Goal: Task Accomplishment & Management: Complete application form

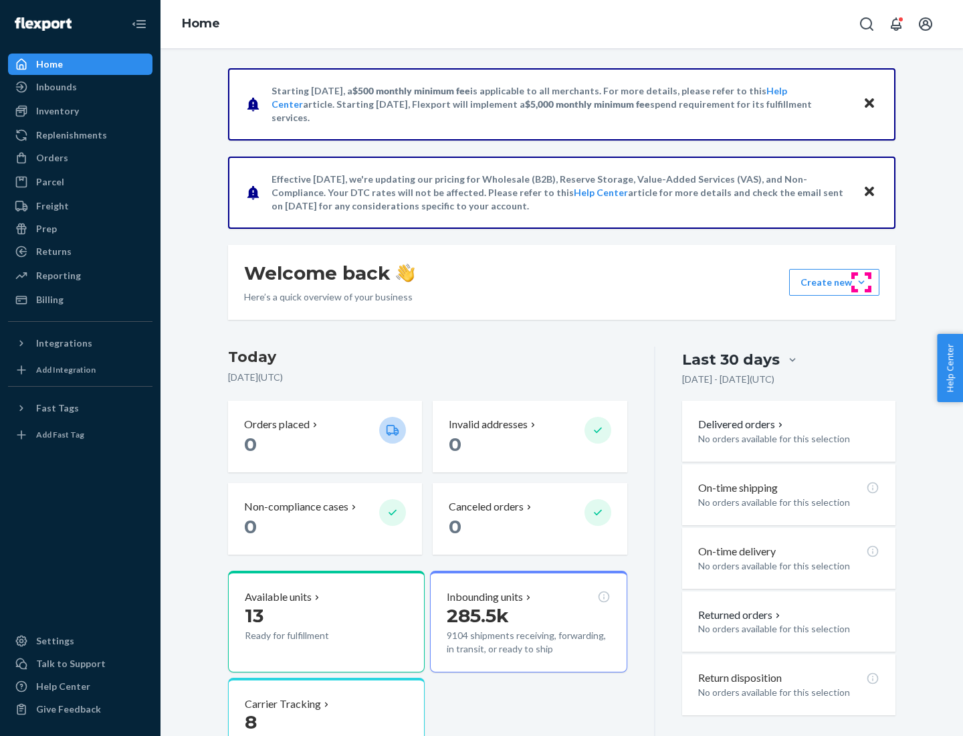
click at [862, 282] on button "Create new Create new inbound Create new order Create new product" at bounding box center [834, 282] width 90 height 27
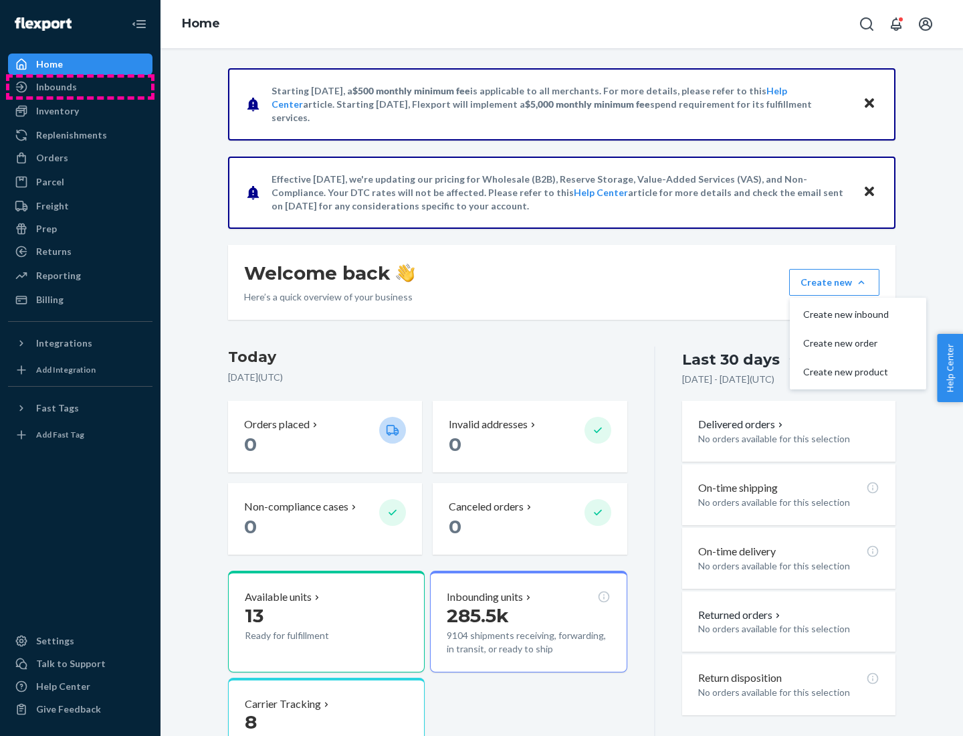
click at [80, 87] on div "Inbounds" at bounding box center [80, 87] width 142 height 19
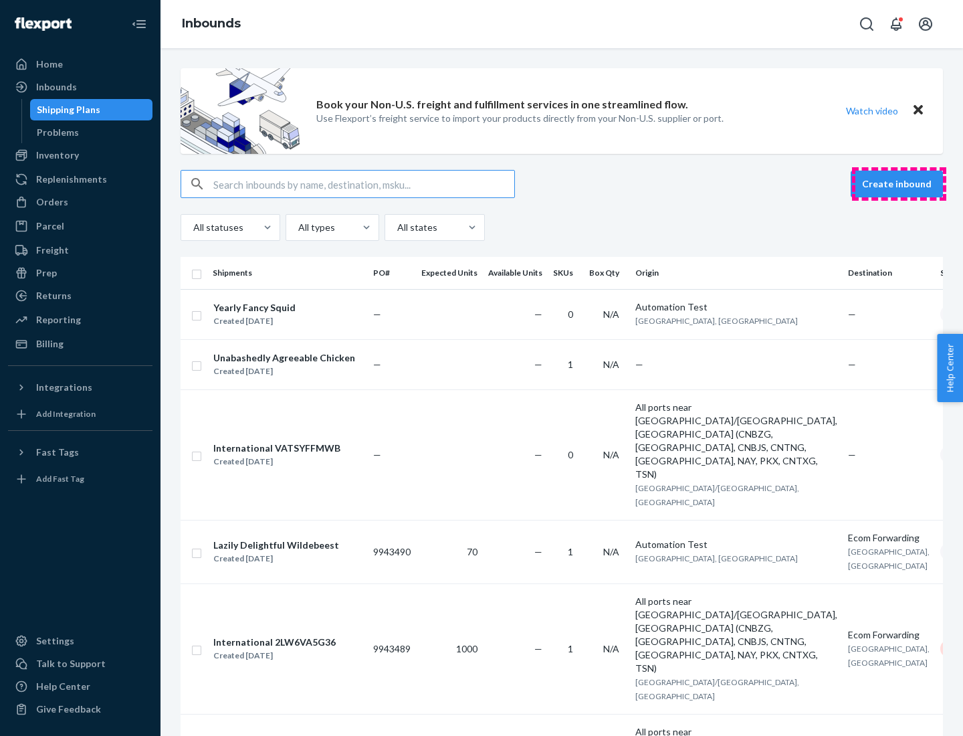
click at [899, 184] on button "Create inbound" at bounding box center [897, 184] width 92 height 27
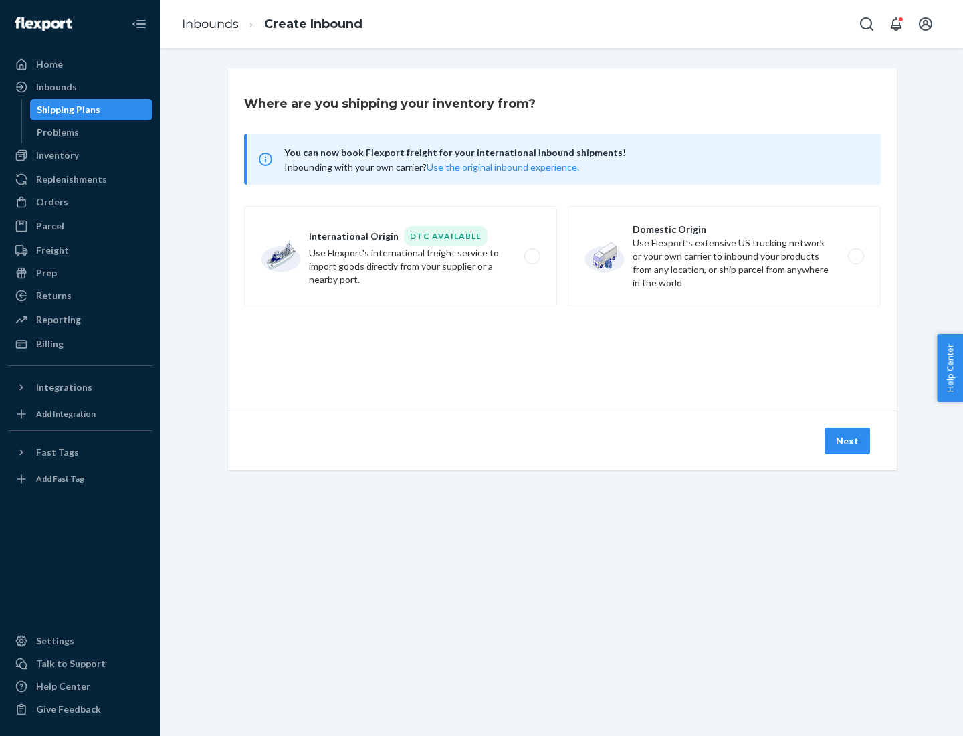
click at [724, 256] on label "Domestic Origin Use Flexport’s extensive US trucking network or your own carrie…" at bounding box center [724, 256] width 313 height 100
click at [856, 256] on input "Domestic Origin Use Flexport’s extensive US trucking network or your own carrie…" at bounding box center [860, 256] width 9 height 9
radio input "true"
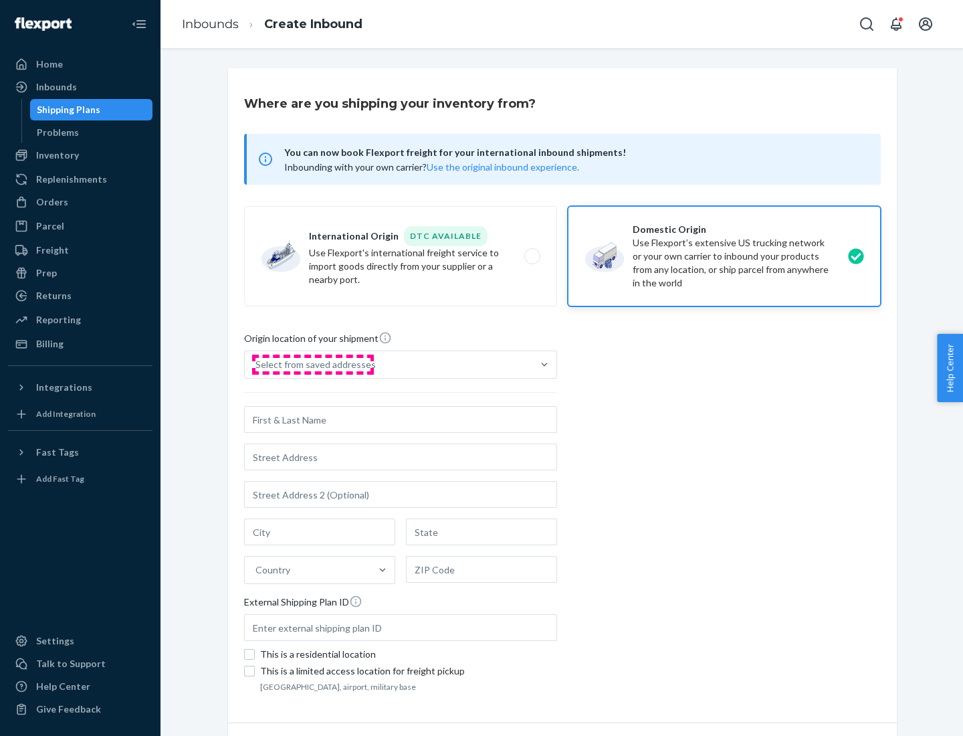
click at [312, 365] on div "Select from saved addresses" at bounding box center [316, 364] width 120 height 13
click at [257, 365] on input "Select from saved addresses" at bounding box center [256, 364] width 1 height 13
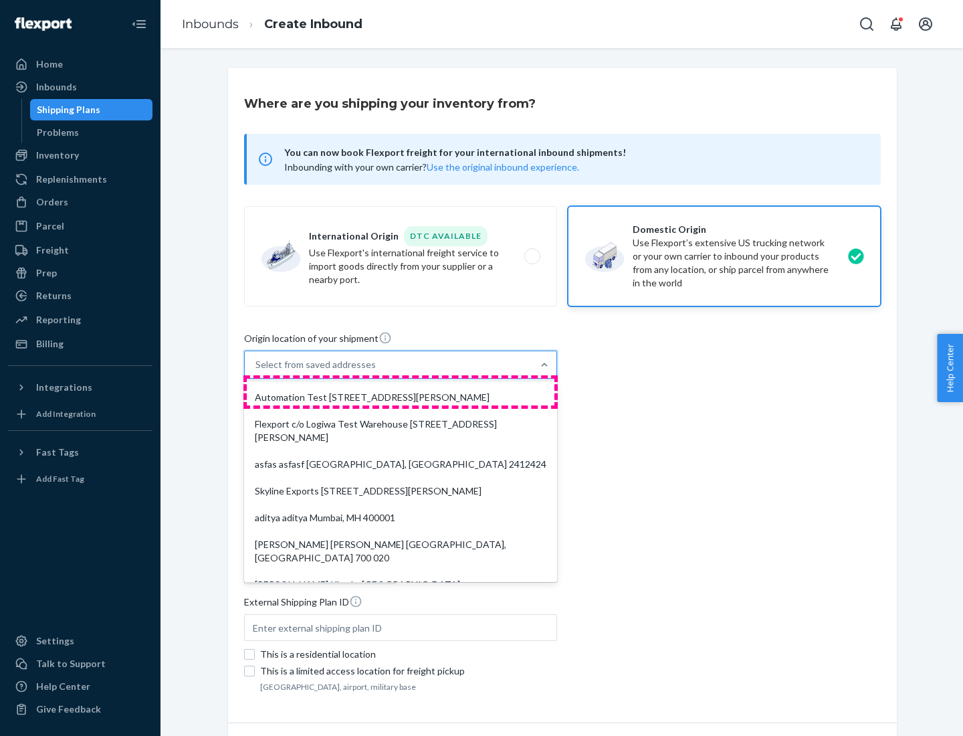
scroll to position [5, 0]
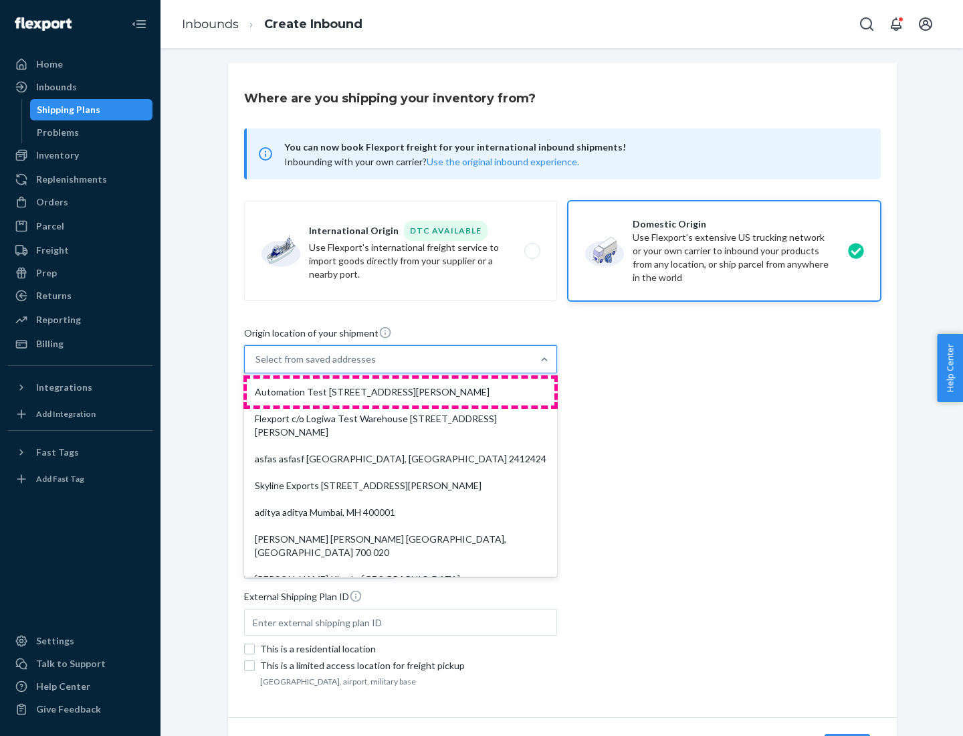
click at [401, 392] on div "Automation Test [STREET_ADDRESS][PERSON_NAME]" at bounding box center [401, 392] width 308 height 27
click at [257, 366] on input "option Automation Test [STREET_ADDRESS][PERSON_NAME]. 9 results available. Use …" at bounding box center [256, 359] width 1 height 13
type input "Automation Test"
type input "9th Floor"
type input "[GEOGRAPHIC_DATA]"
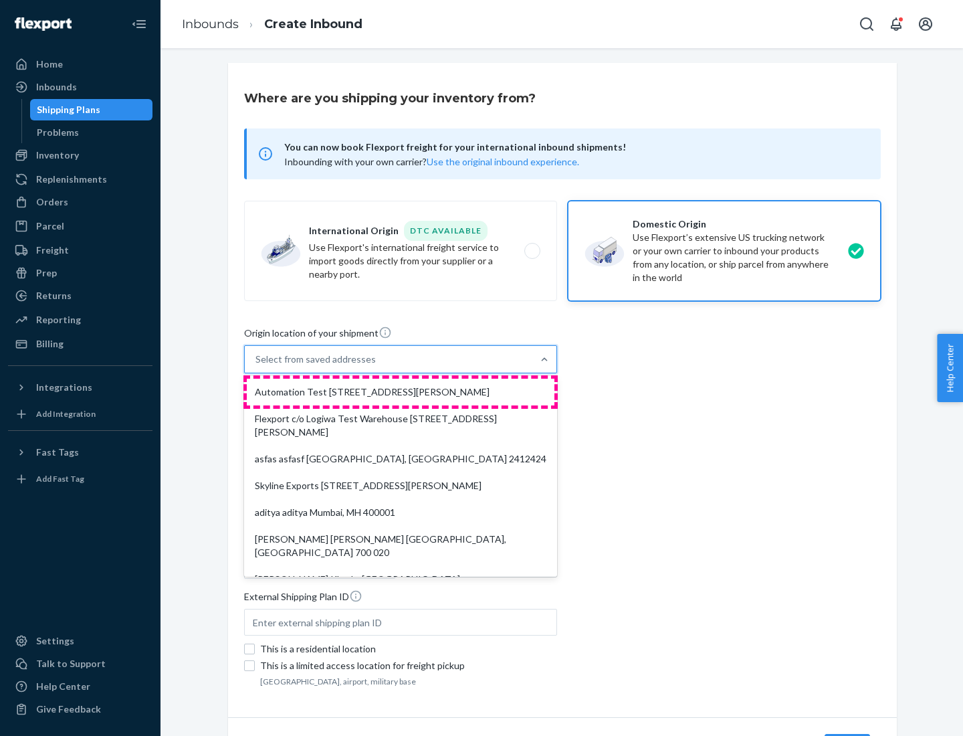
type input "CA"
type input "94104"
type input "[STREET_ADDRESS][PERSON_NAME]"
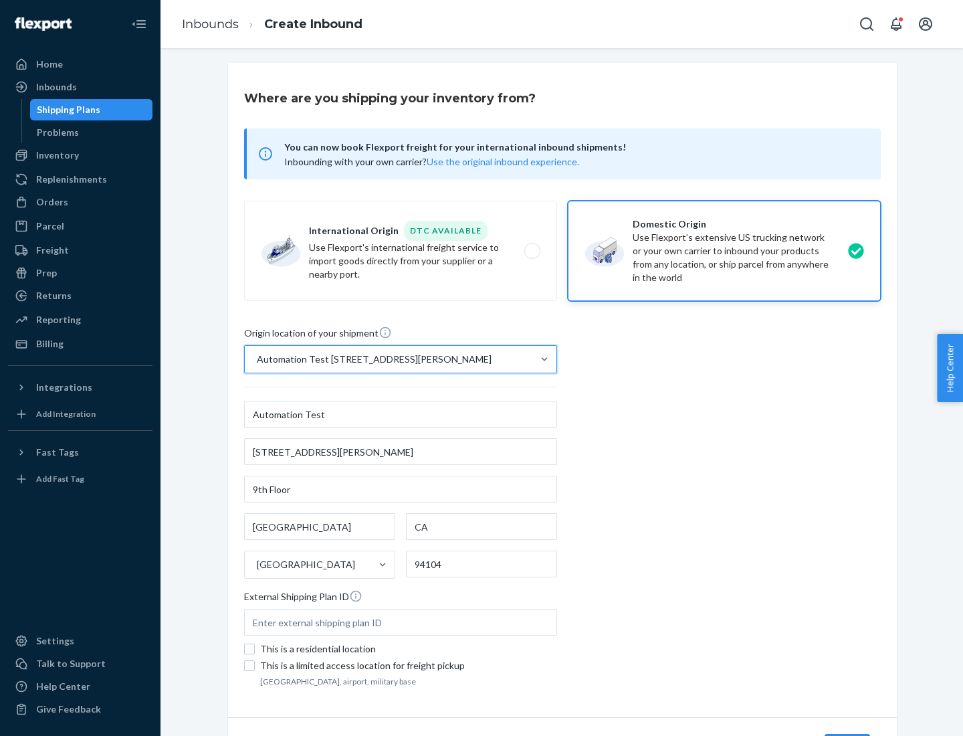
scroll to position [78, 0]
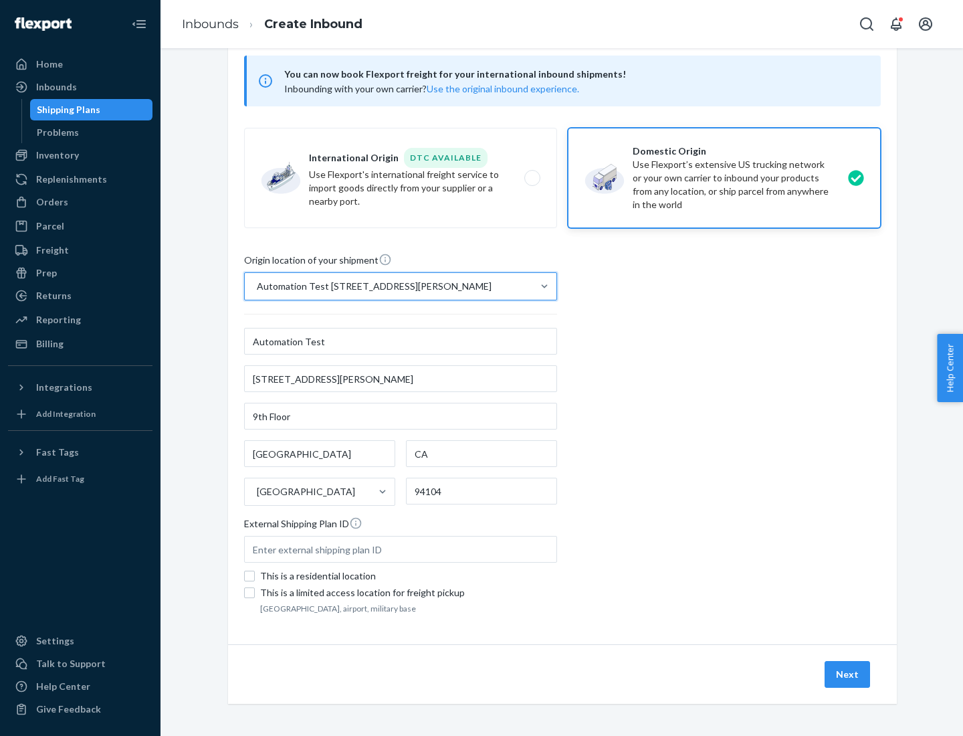
click at [848, 674] on button "Next" at bounding box center [847, 674] width 45 height 27
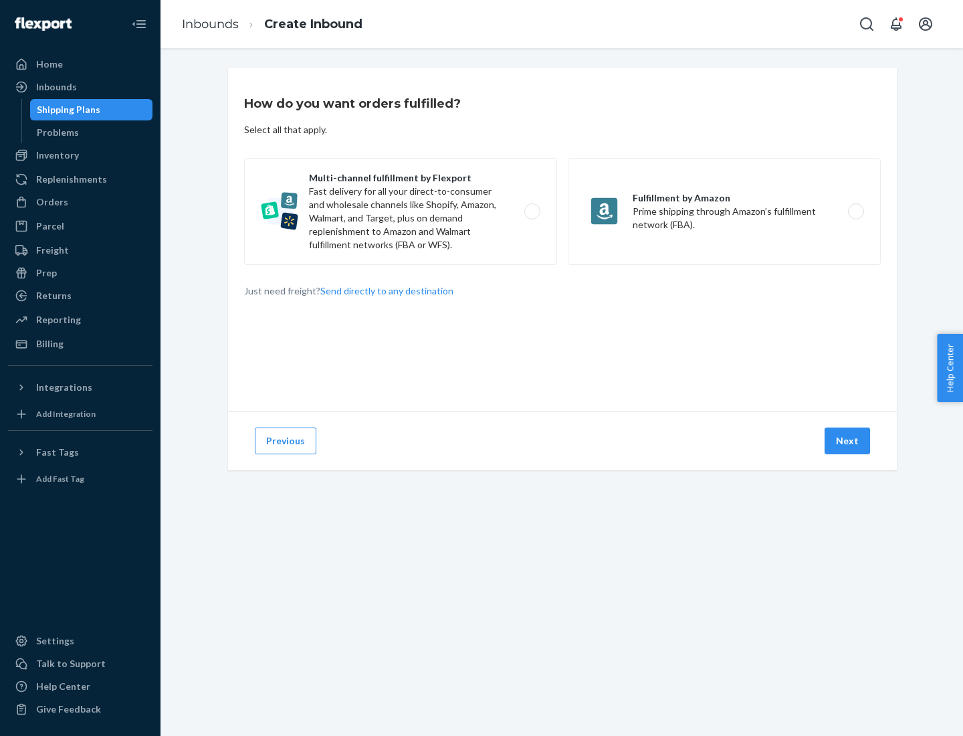
click at [401, 211] on label "Multi-channel fulfillment by Flexport Fast delivery for all your direct-to-cons…" at bounding box center [400, 211] width 313 height 107
click at [532, 211] on input "Multi-channel fulfillment by Flexport Fast delivery for all your direct-to-cons…" at bounding box center [536, 211] width 9 height 9
radio input "true"
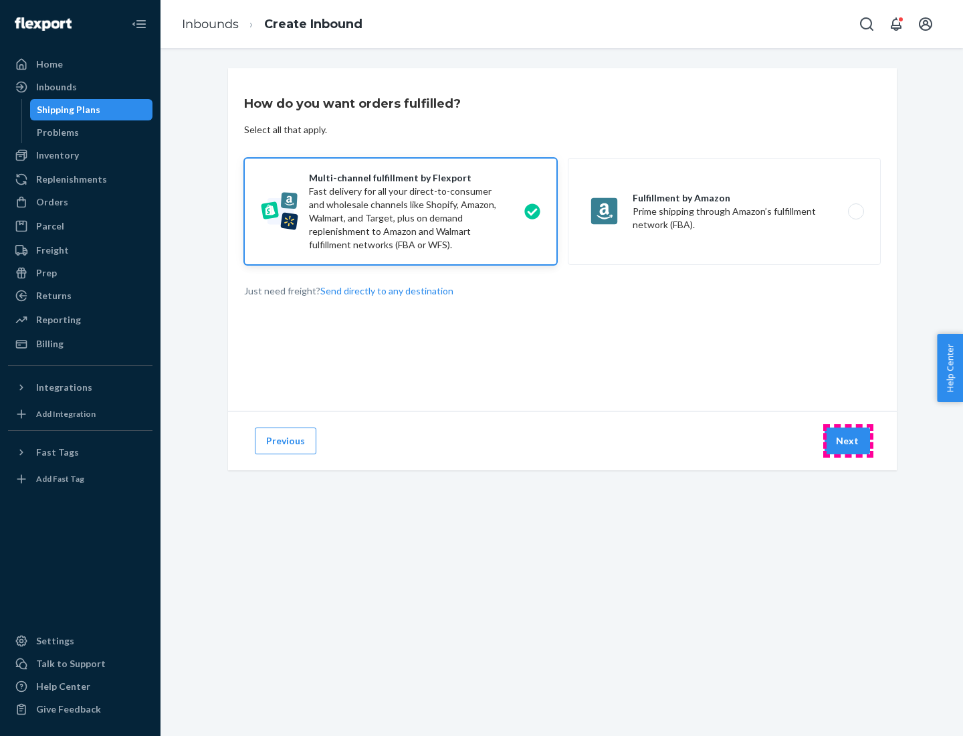
click at [848, 441] on button "Next" at bounding box center [847, 440] width 45 height 27
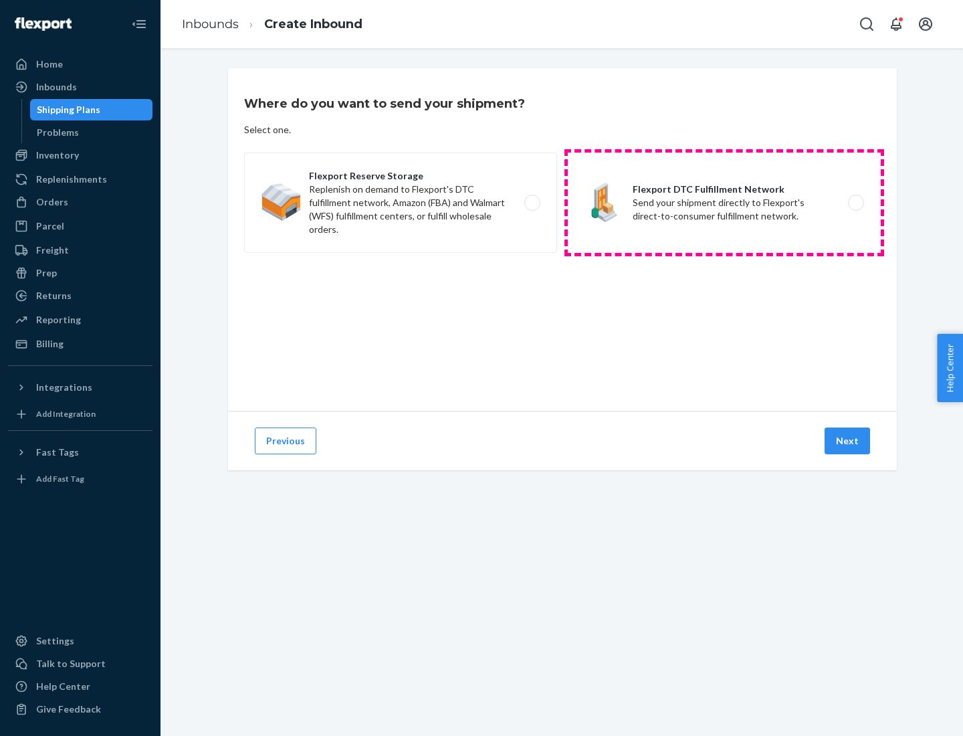
click at [724, 203] on label "Flexport DTC Fulfillment Network Send your shipment directly to Flexport's dire…" at bounding box center [724, 203] width 313 height 100
click at [856, 203] on input "Flexport DTC Fulfillment Network Send your shipment directly to Flexport's dire…" at bounding box center [860, 203] width 9 height 9
radio input "true"
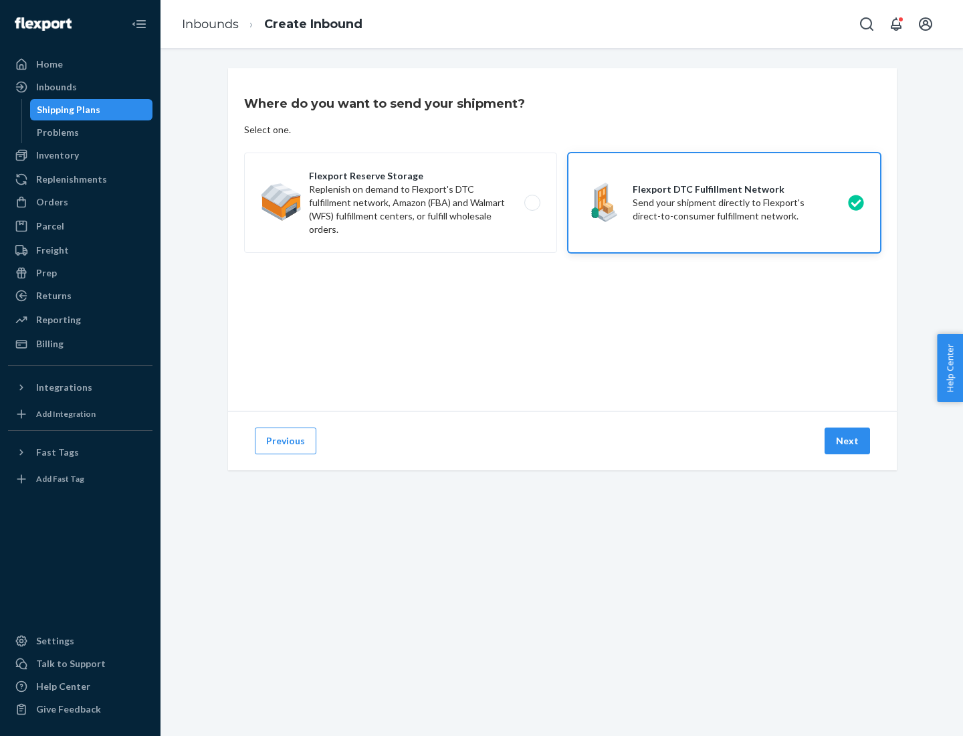
click at [848, 441] on button "Next" at bounding box center [847, 440] width 45 height 27
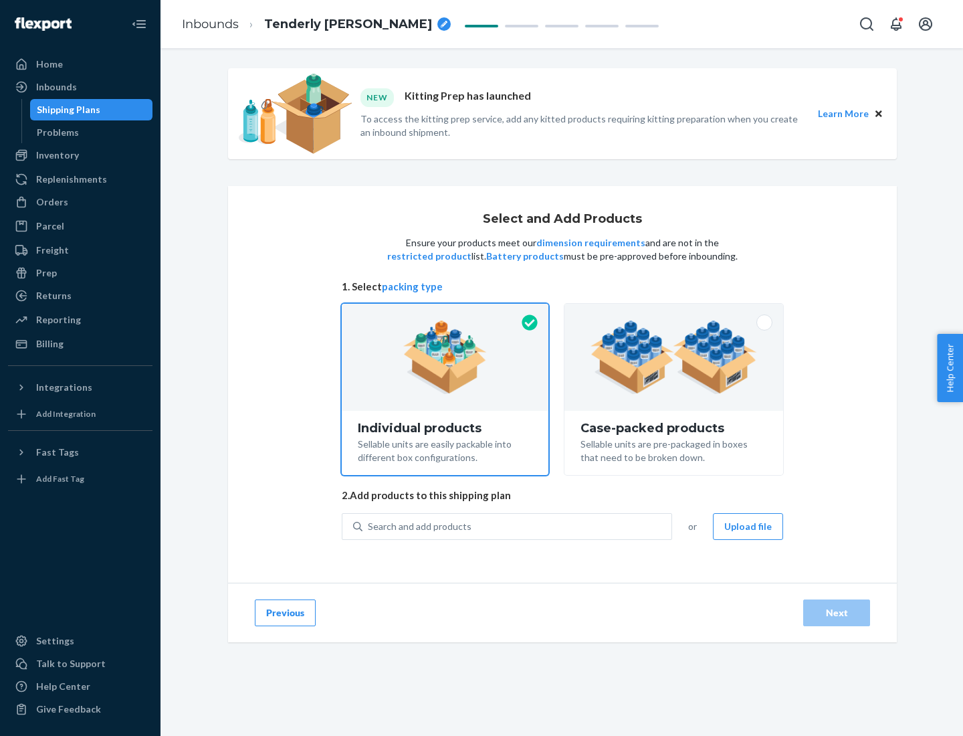
click at [674, 357] on img at bounding box center [674, 357] width 167 height 74
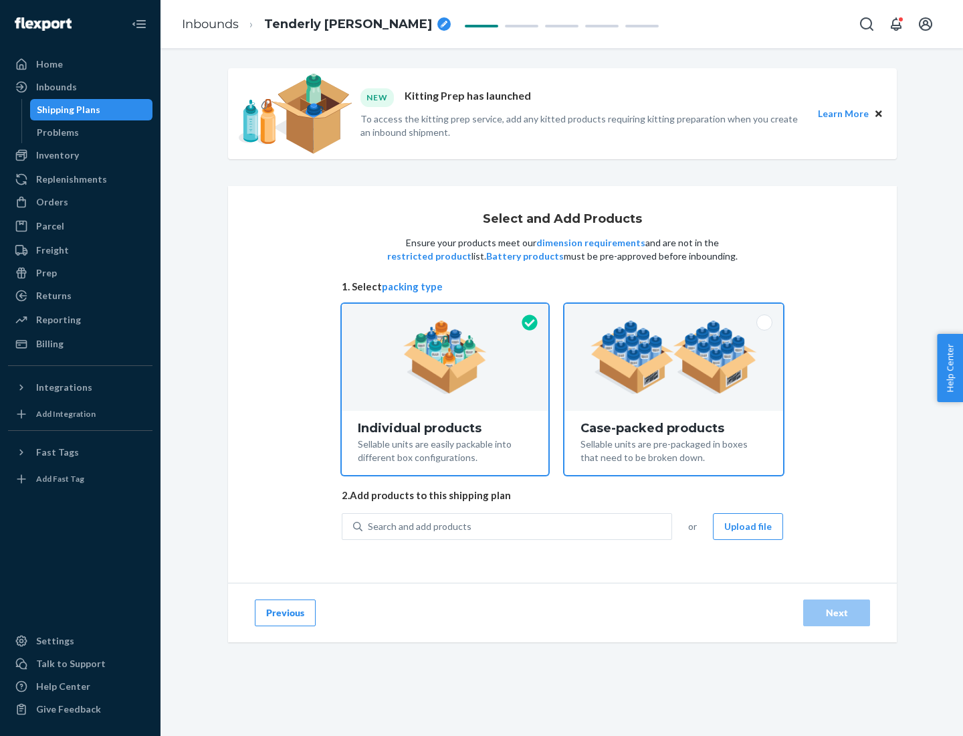
click at [674, 312] on input "Case-packed products Sellable units are pre-packaged in boxes that need to be b…" at bounding box center [674, 308] width 9 height 9
radio input "true"
radio input "false"
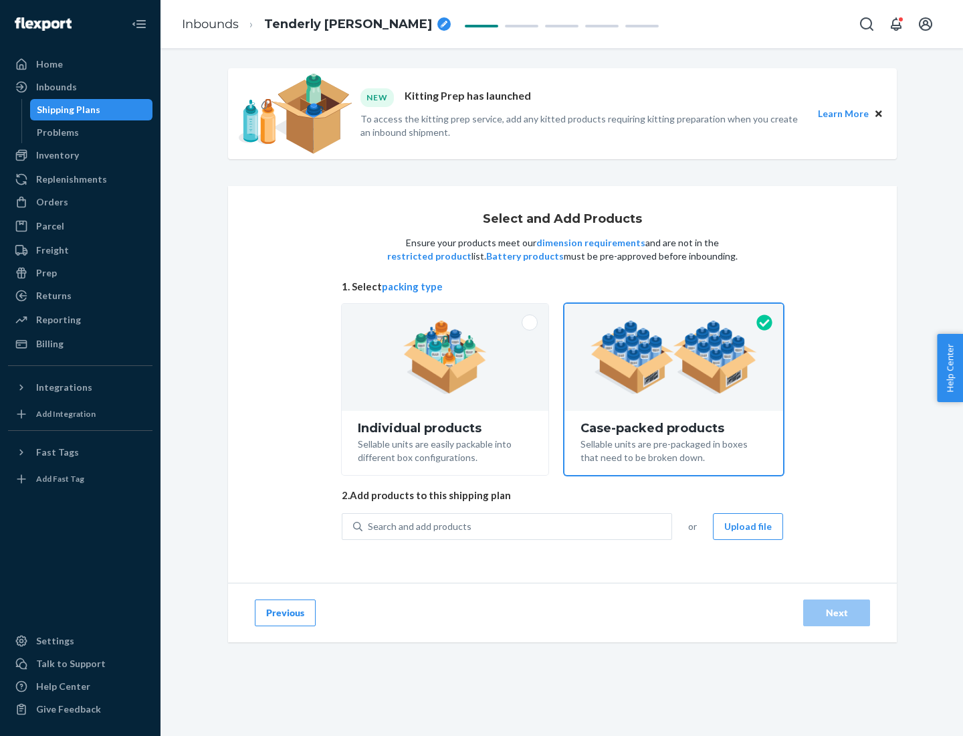
click at [518, 526] on div "Search and add products" at bounding box center [517, 526] width 309 height 24
click at [369, 526] on input "Search and add products" at bounding box center [368, 526] width 1 height 13
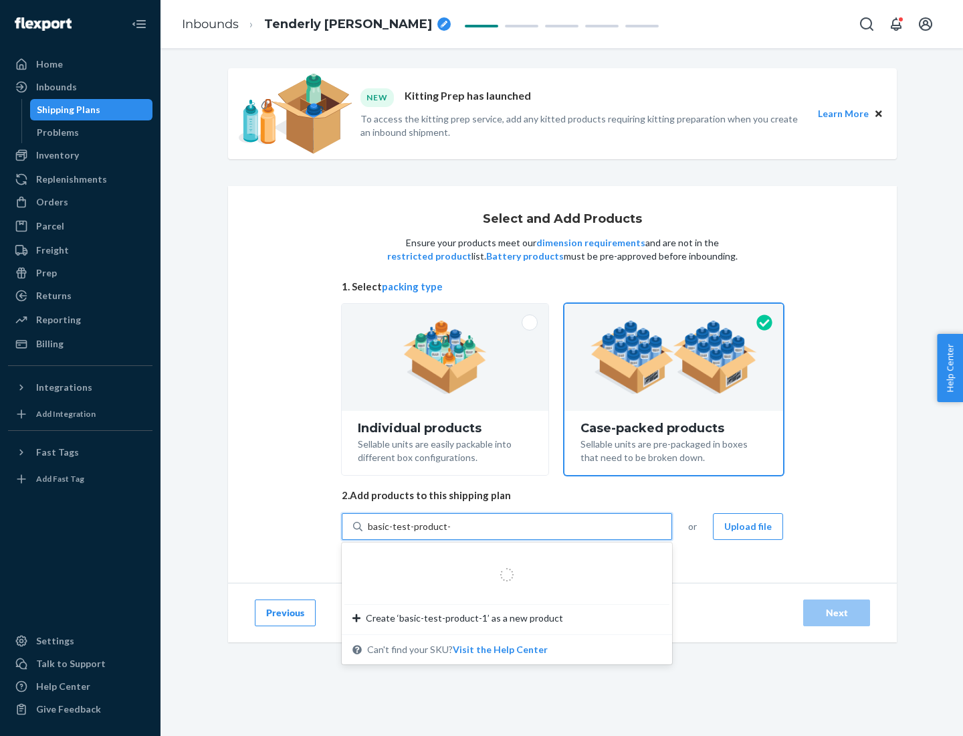
type input "basic-test-product-1"
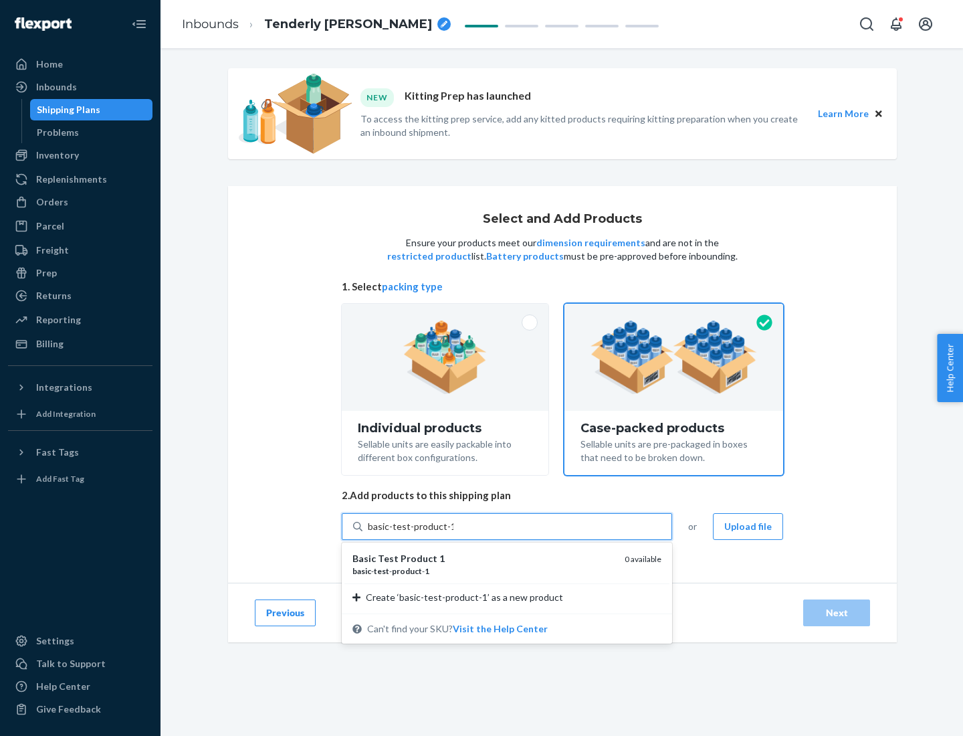
click at [484, 571] on div "basic - test - product - 1" at bounding box center [484, 570] width 262 height 11
click at [454, 533] on input "basic-test-product-1" at bounding box center [411, 526] width 86 height 13
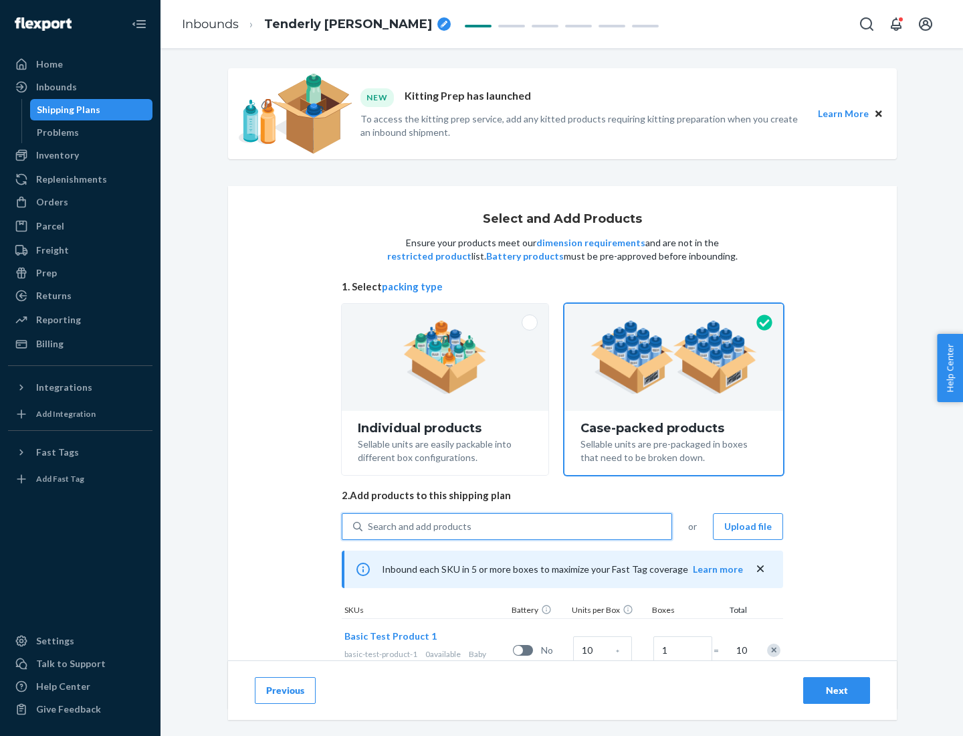
scroll to position [48, 0]
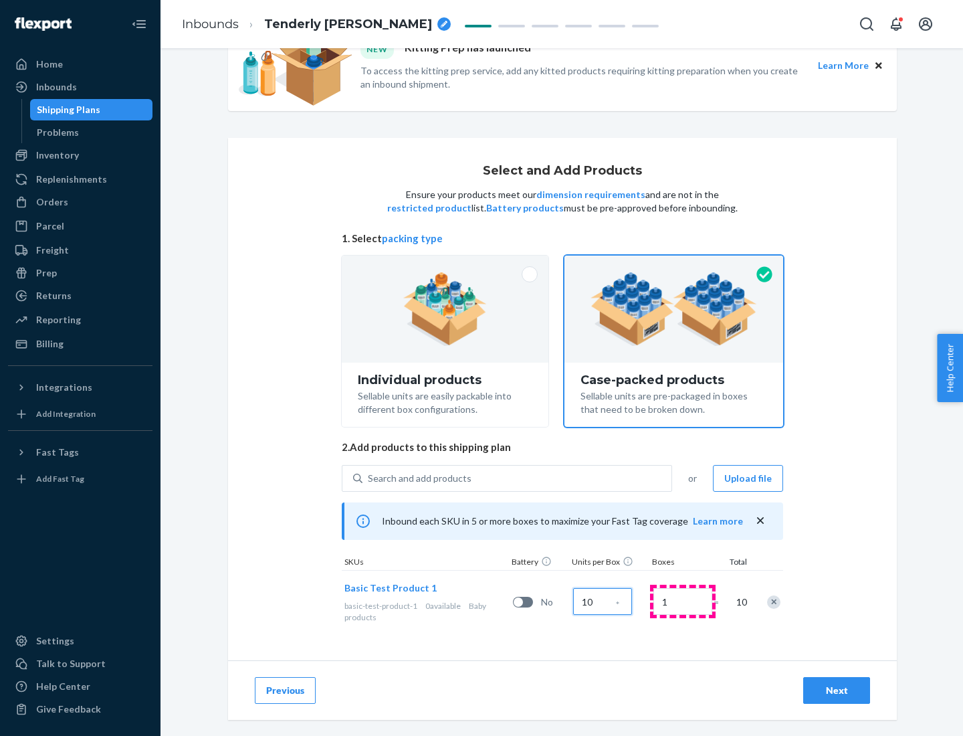
type input "10"
type input "7"
click at [837, 690] on div "Next" at bounding box center [837, 690] width 44 height 13
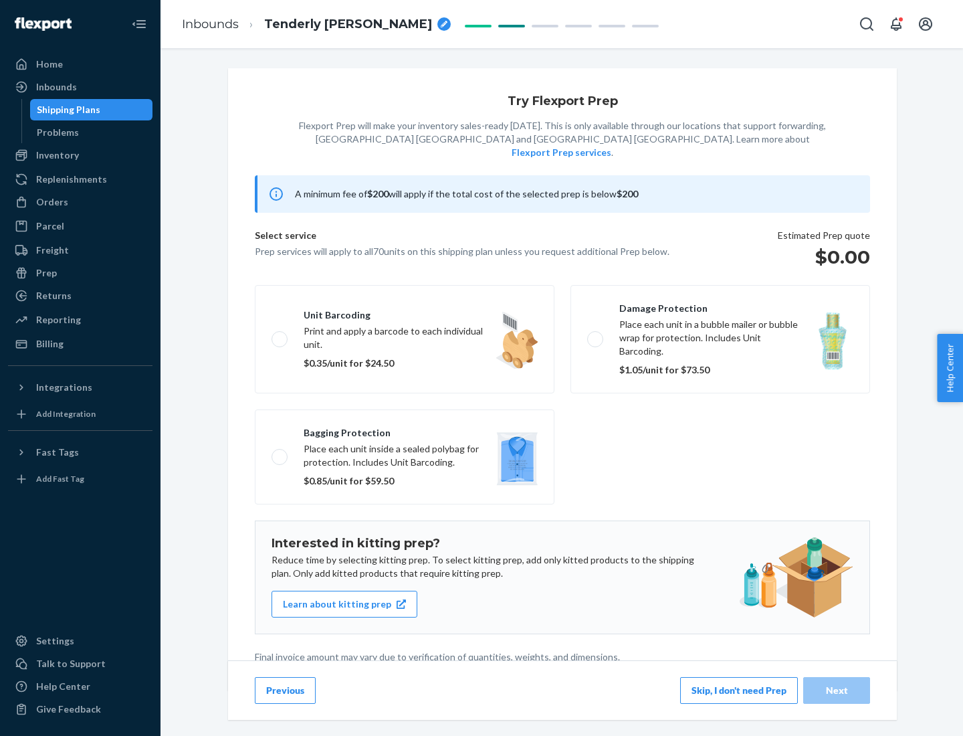
scroll to position [3, 0]
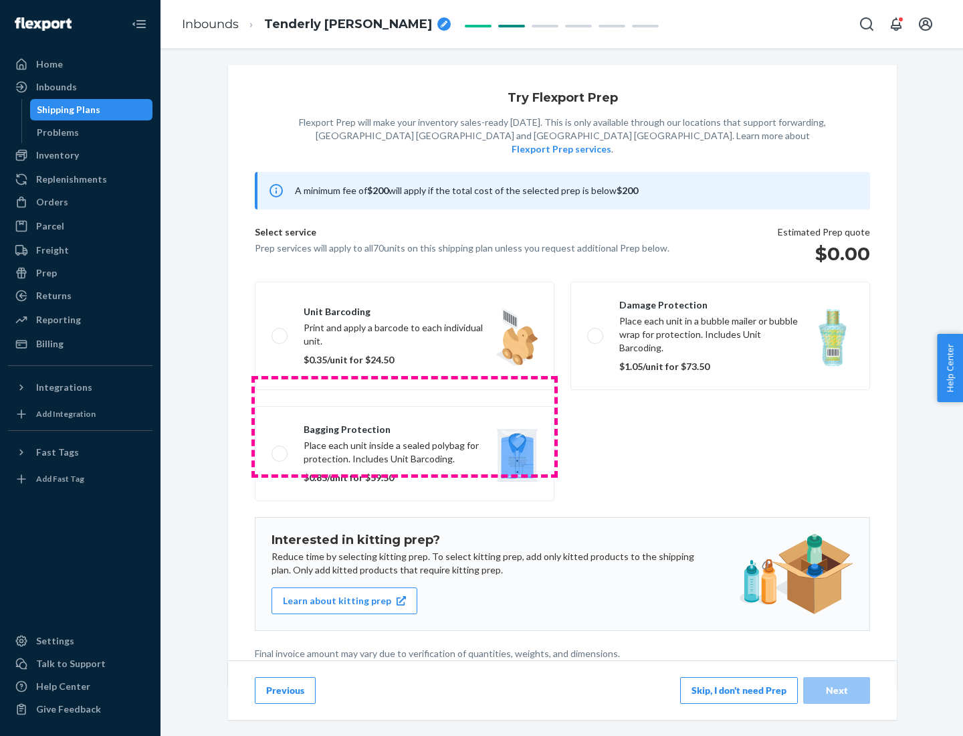
click at [405, 426] on label "Bagging protection Place each unit inside a sealed polybag for protection. Incl…" at bounding box center [405, 453] width 300 height 95
click at [280, 449] on input "Bagging protection Place each unit inside a sealed polybag for protection. Incl…" at bounding box center [276, 453] width 9 height 9
checkbox input "true"
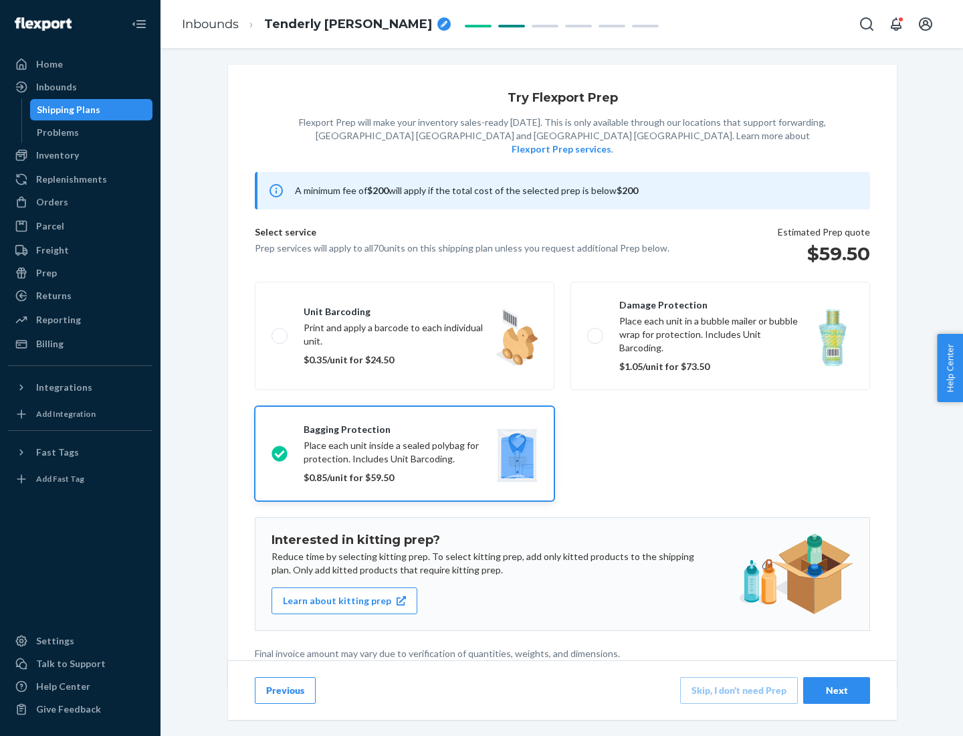
click at [837, 690] on div "Next" at bounding box center [837, 690] width 44 height 13
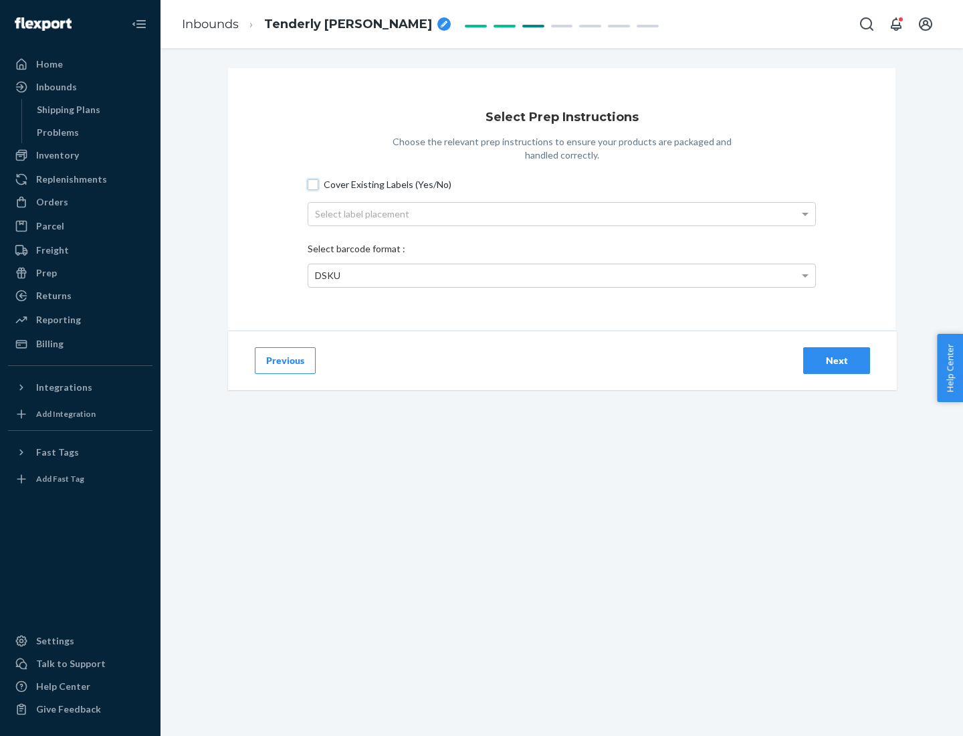
click at [313, 184] on input "Cover Existing Labels (Yes/No)" at bounding box center [313, 184] width 11 height 11
checkbox input "true"
click at [562, 213] on div "Select label placement" at bounding box center [561, 214] width 507 height 23
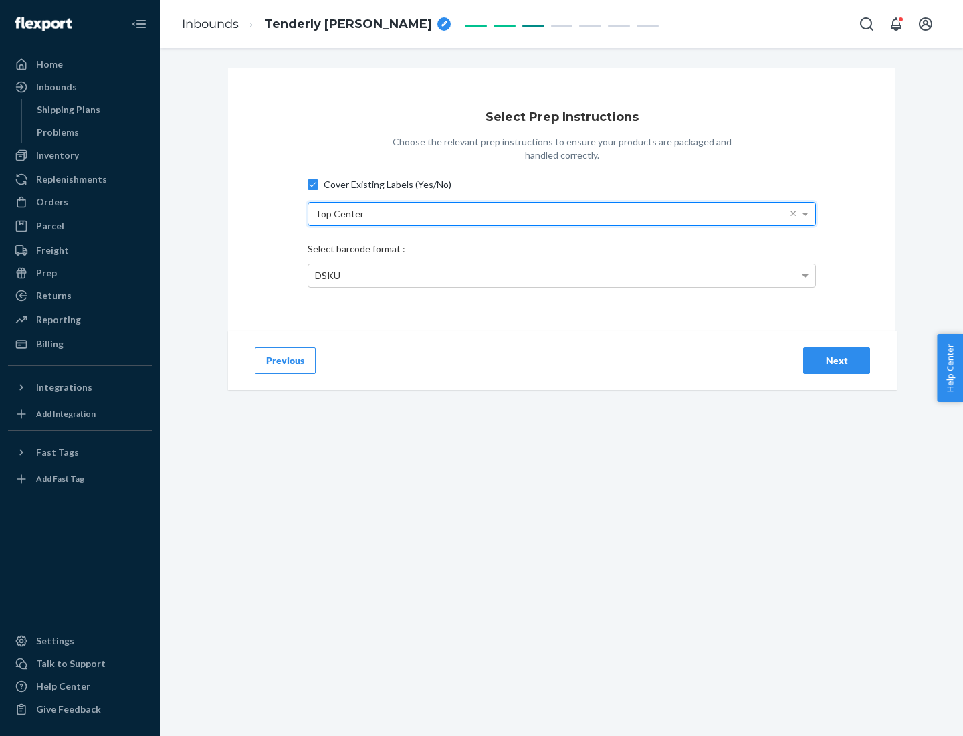
click at [562, 275] on div "DSKU" at bounding box center [561, 275] width 507 height 23
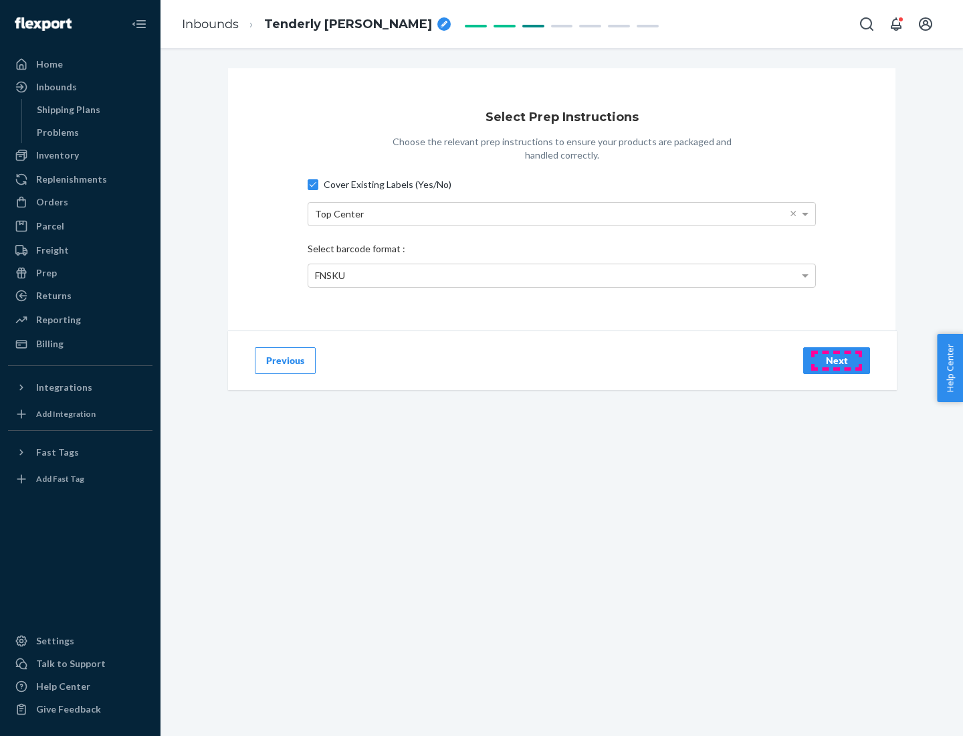
click at [837, 360] on div "Next" at bounding box center [837, 360] width 44 height 13
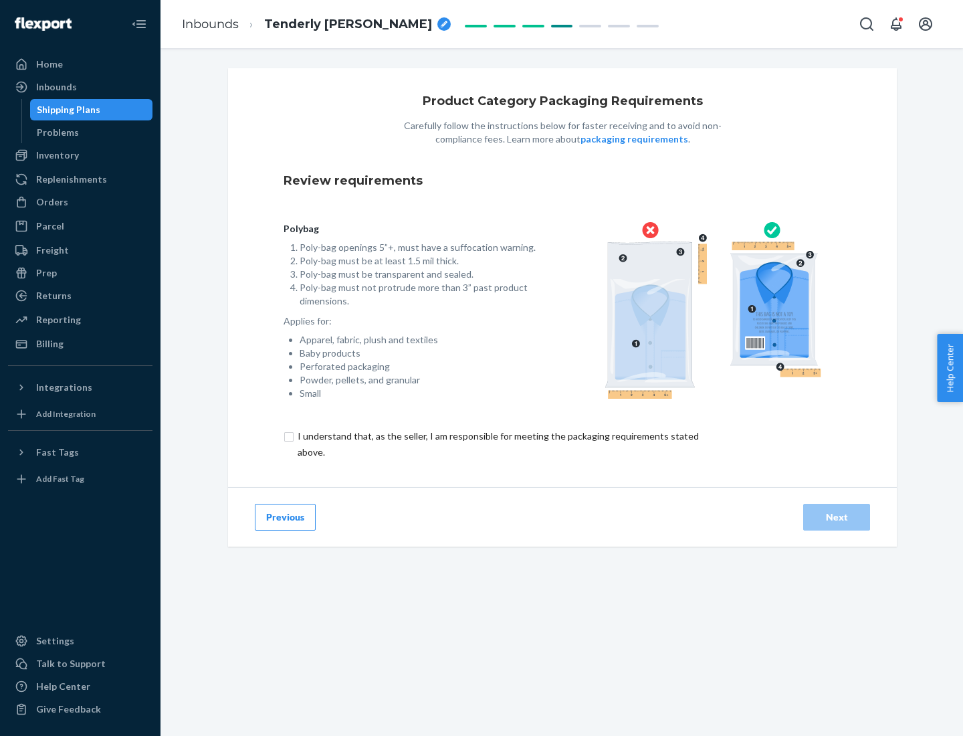
click at [497, 444] on input "checkbox" at bounding box center [506, 444] width 445 height 32
checkbox input "true"
click at [837, 516] on div "Next" at bounding box center [837, 516] width 44 height 13
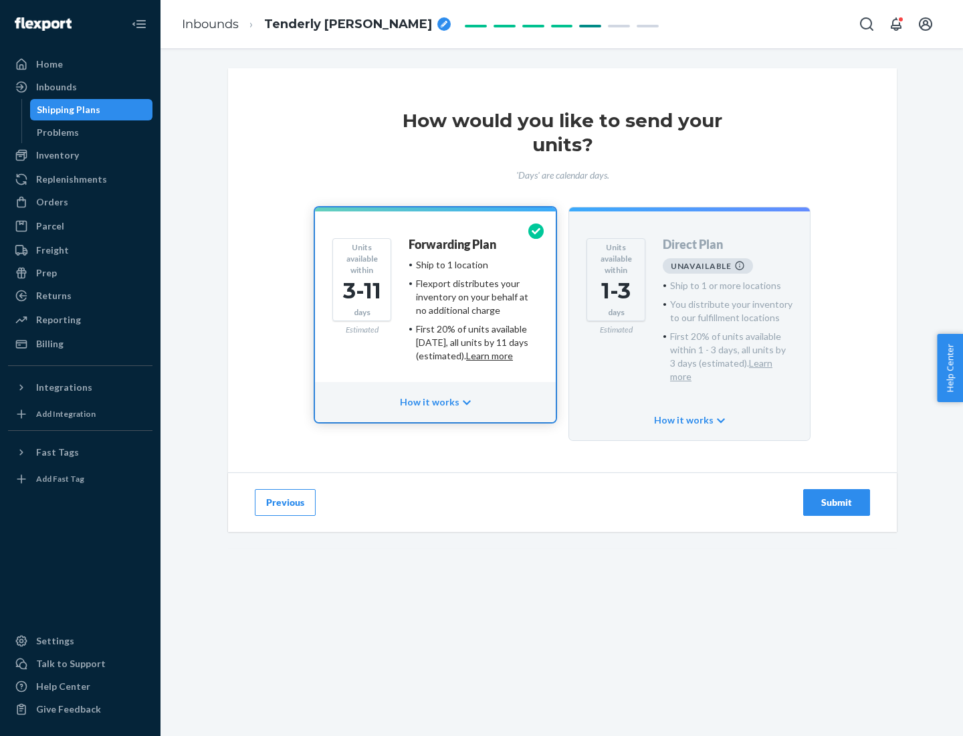
click at [454, 244] on h4 "Forwarding Plan" at bounding box center [453, 244] width 88 height 13
click at [837, 496] on div "Submit" at bounding box center [837, 502] width 44 height 13
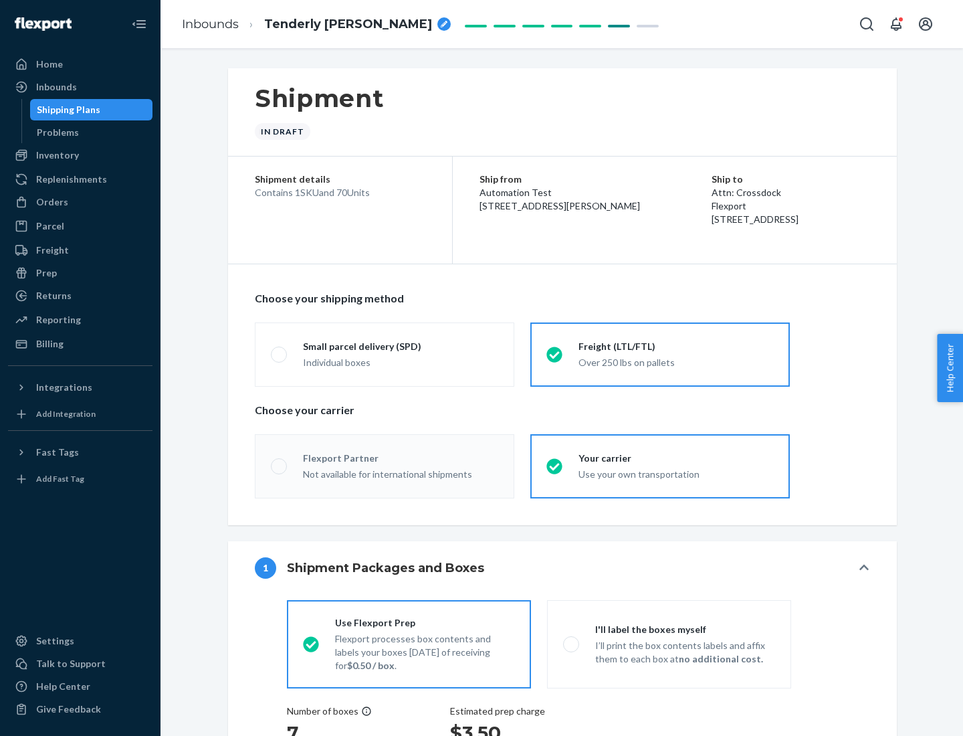
radio input "true"
radio input "false"
radio input "true"
radio input "false"
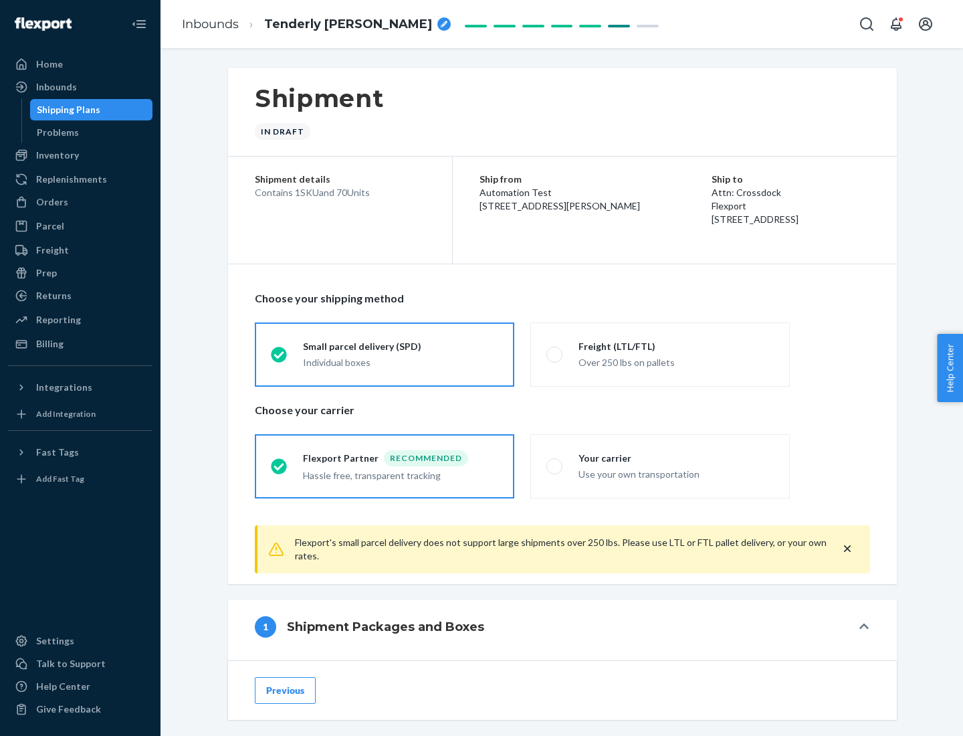
click at [660, 354] on div "Over 250 lbs on pallets" at bounding box center [676, 361] width 195 height 16
click at [555, 354] on input "Freight (LTL/FTL) Over 250 lbs on pallets" at bounding box center [551, 354] width 9 height 9
radio input "true"
radio input "false"
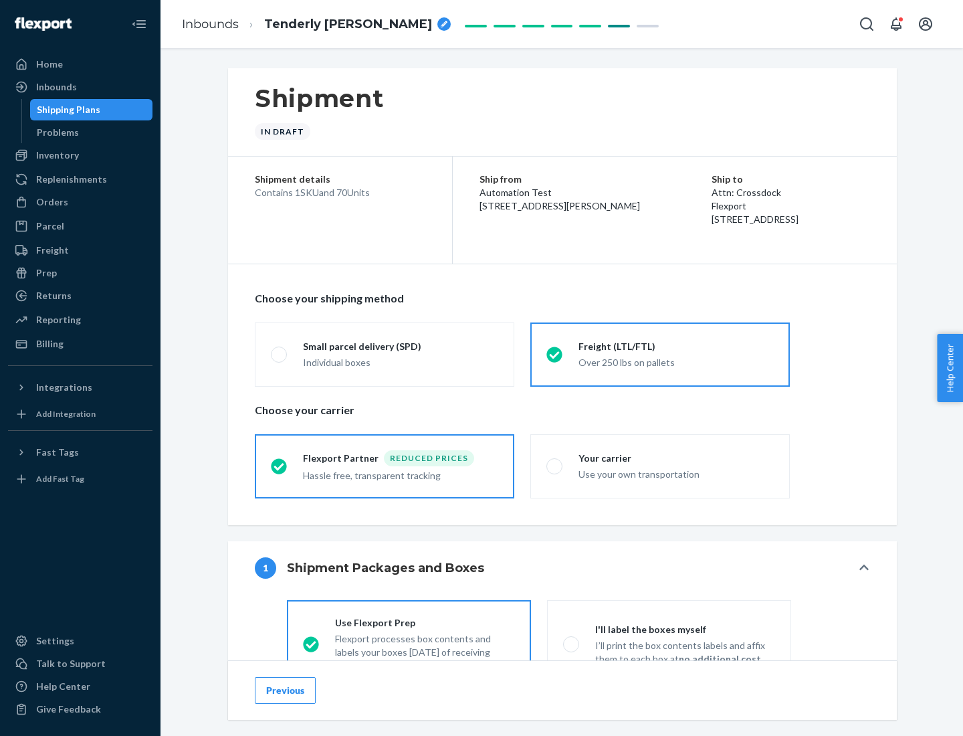
scroll to position [74, 0]
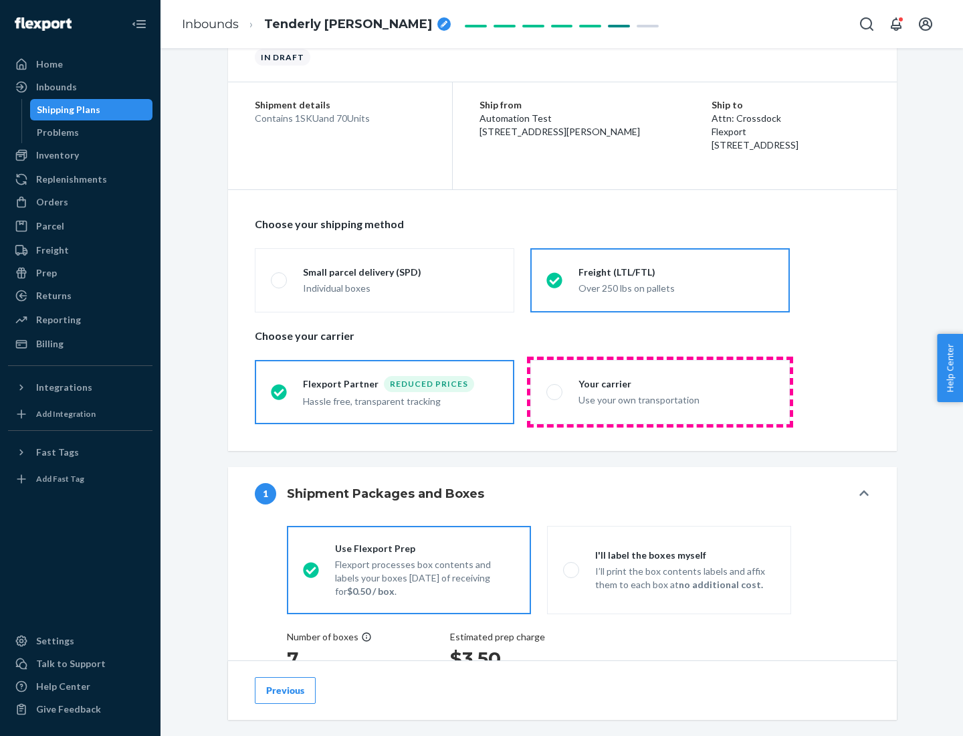
click at [660, 391] on div "Use your own transportation" at bounding box center [676, 399] width 195 height 16
click at [555, 391] on input "Your carrier Use your own transportation" at bounding box center [551, 391] width 9 height 9
radio input "true"
radio input "false"
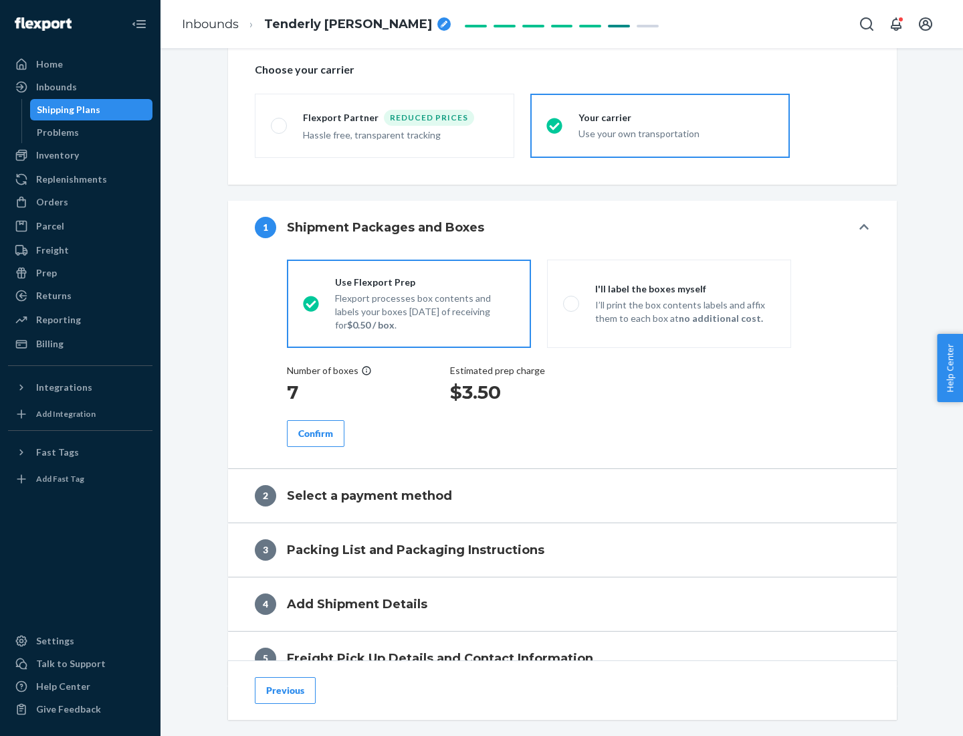
scroll to position [252, 0]
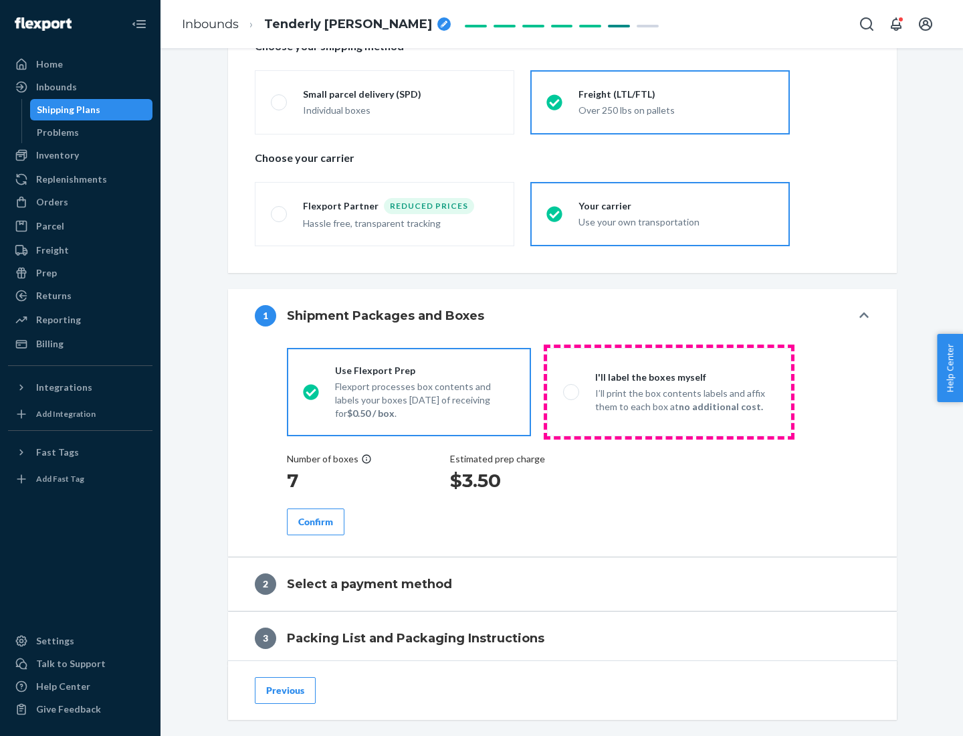
click at [669, 391] on p "I’ll print the box contents labels and affix them to each box at no additional …" at bounding box center [685, 400] width 180 height 27
click at [572, 391] on input "I'll label the boxes myself I’ll print the box contents labels and affix them t…" at bounding box center [567, 391] width 9 height 9
radio input "true"
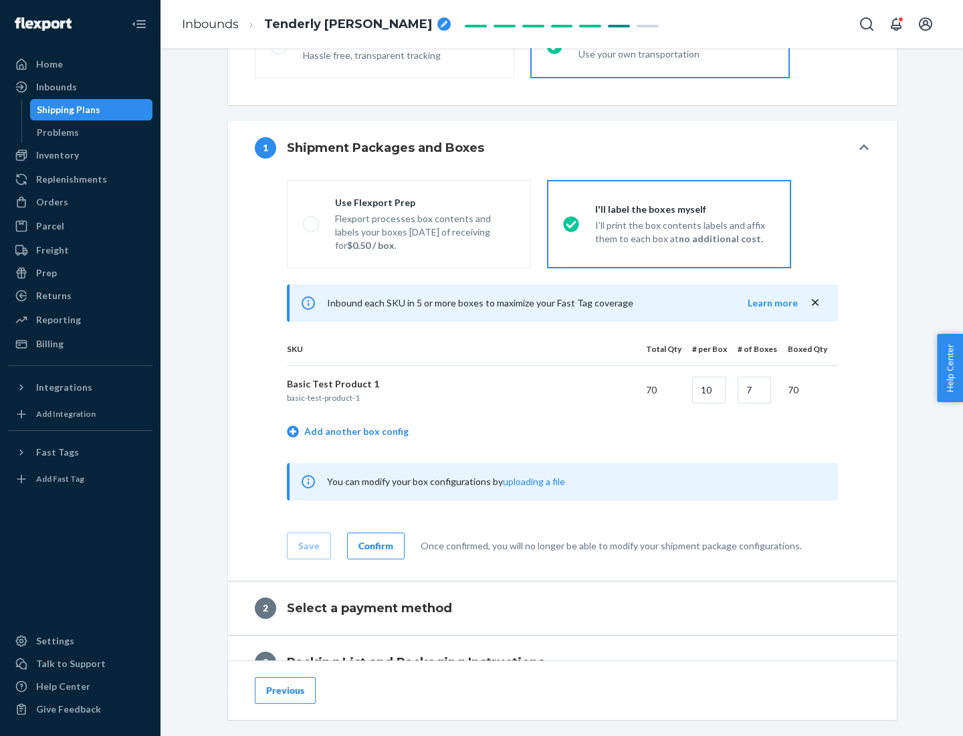
scroll to position [231, 0]
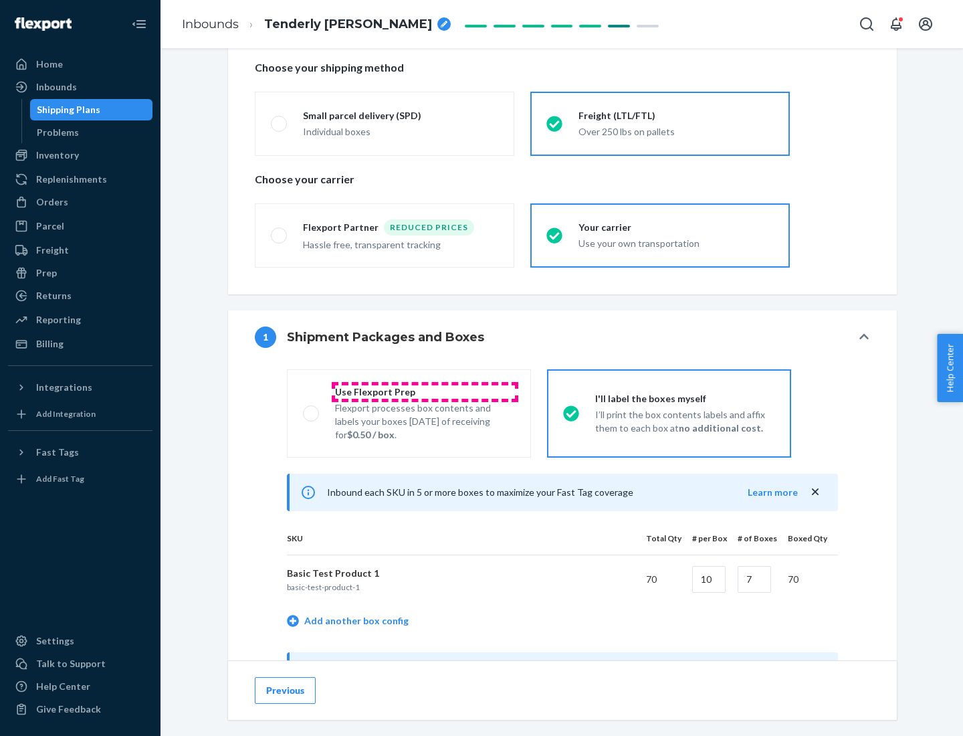
click at [425, 391] on div "Use Flexport Prep" at bounding box center [425, 391] width 180 height 13
click at [312, 409] on input "Use Flexport Prep Flexport processes box contents and labels your boxes [DATE] …" at bounding box center [307, 413] width 9 height 9
radio input "true"
radio input "false"
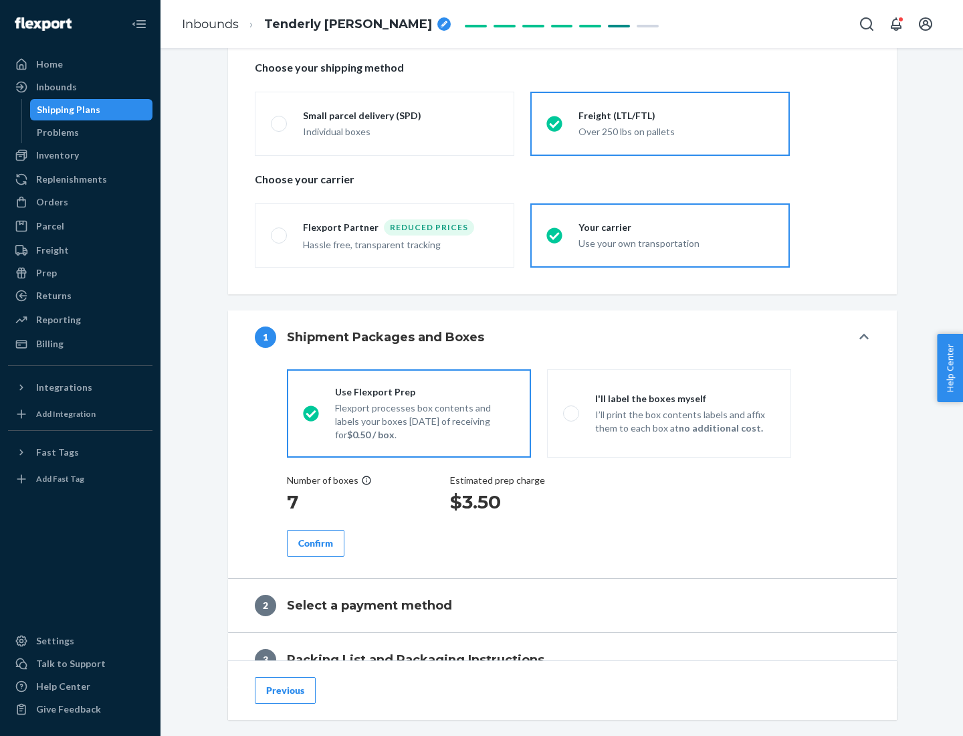
scroll to position [382, 0]
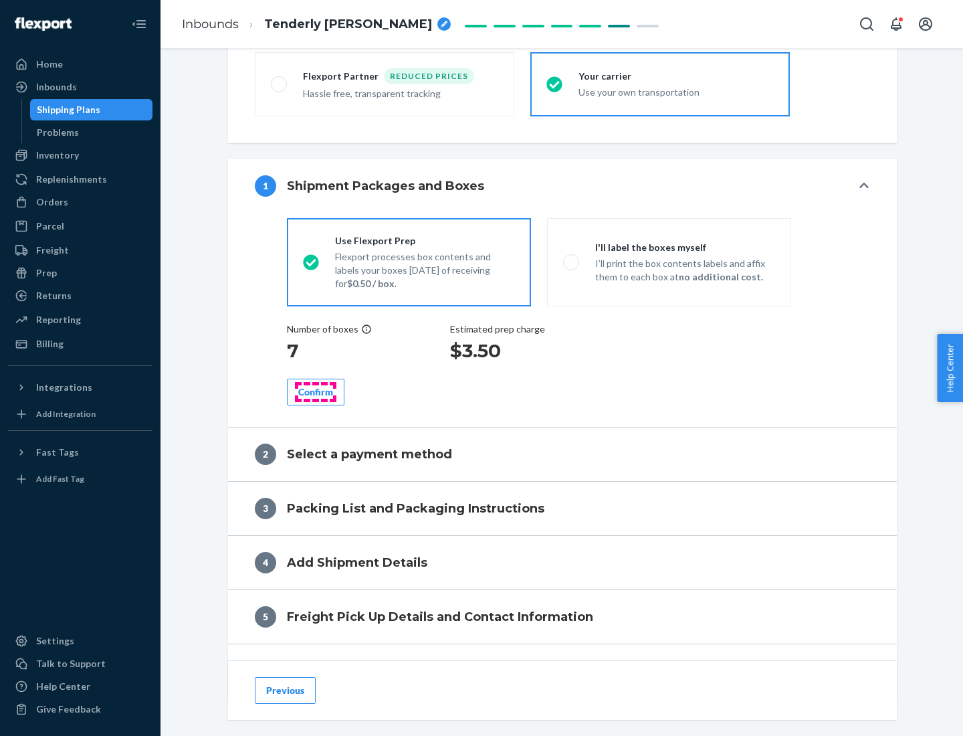
click at [316, 391] on div "Confirm" at bounding box center [315, 391] width 35 height 13
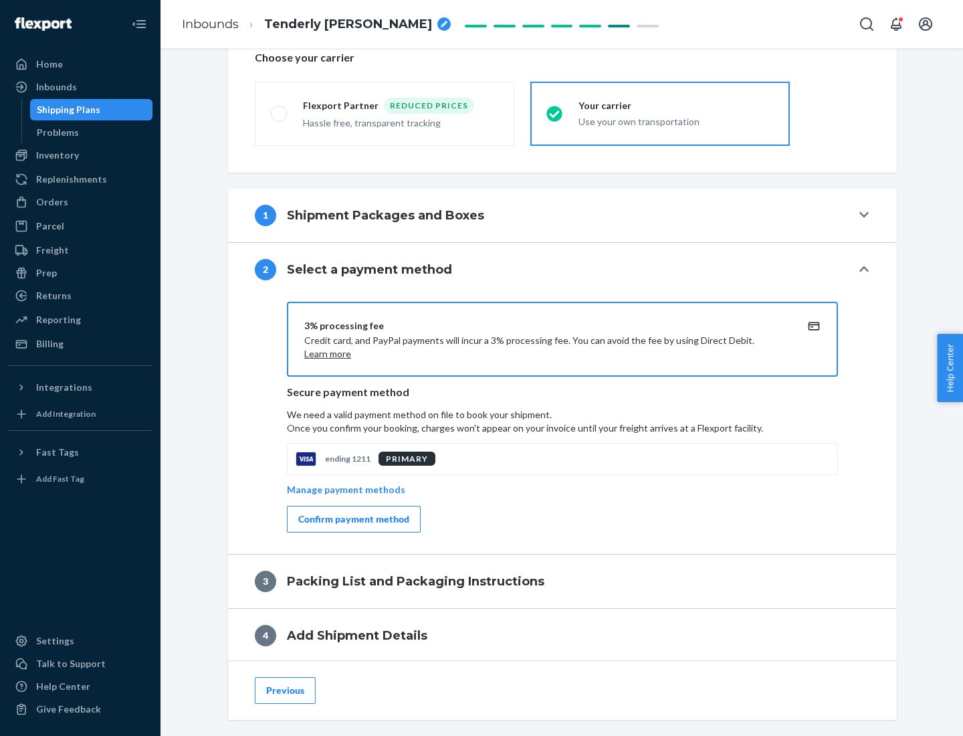
scroll to position [480, 0]
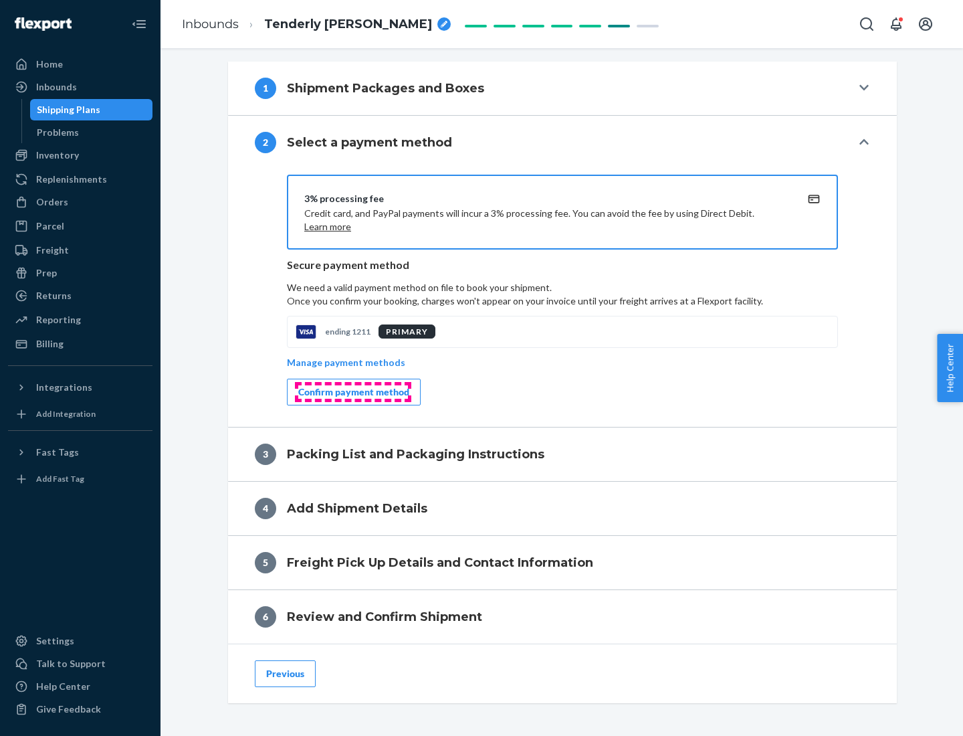
click at [353, 392] on div "Confirm payment method" at bounding box center [353, 391] width 111 height 13
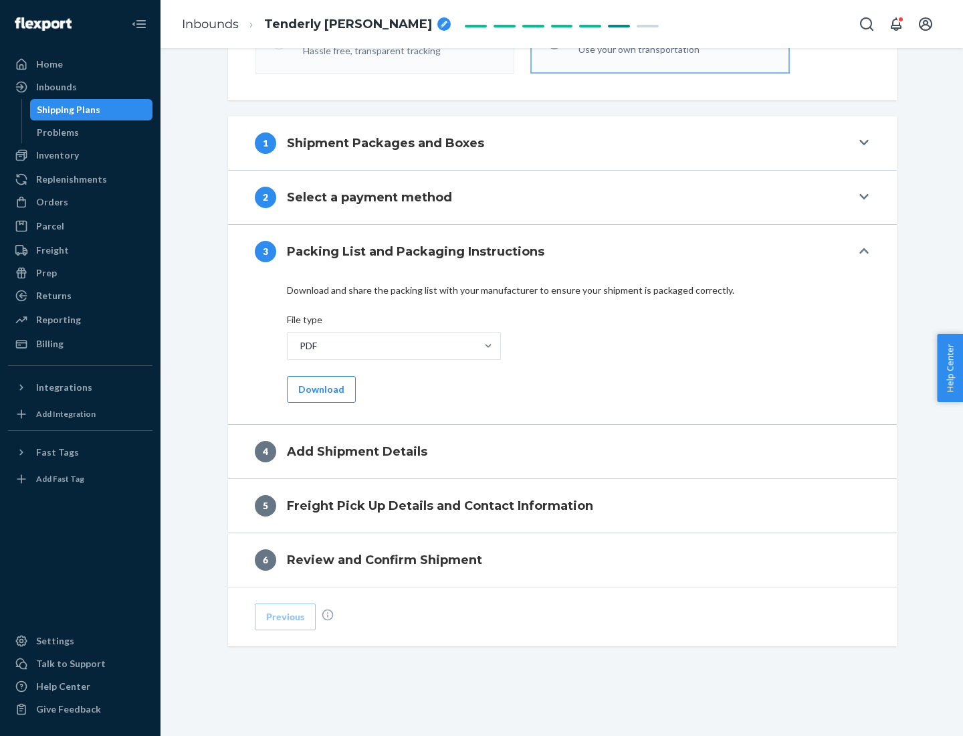
scroll to position [422, 0]
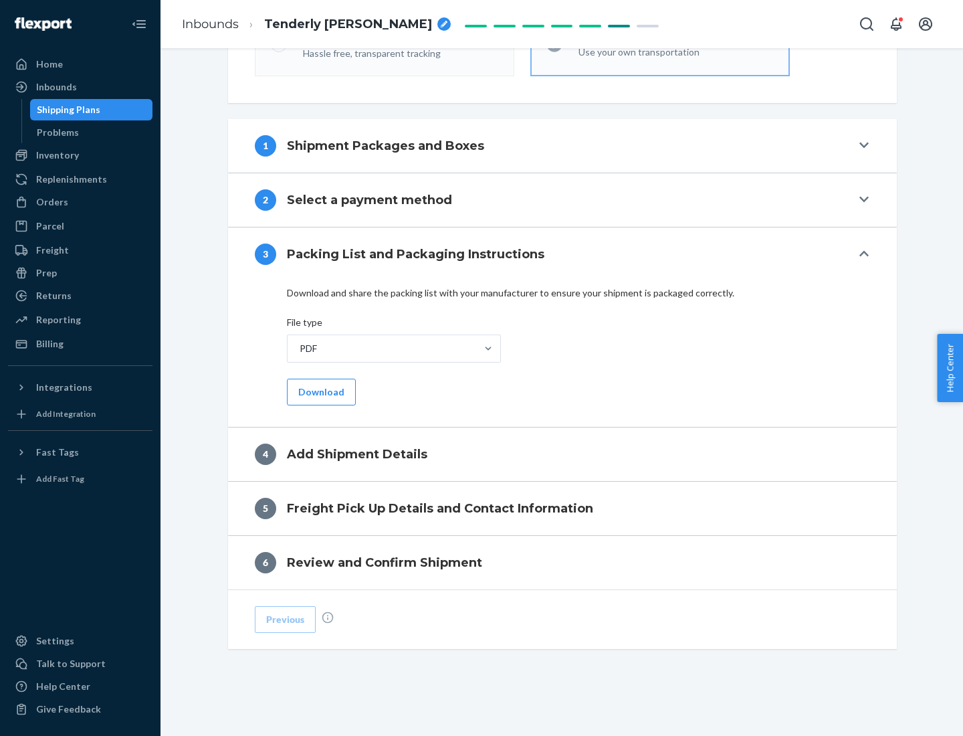
click at [320, 391] on button "Download" at bounding box center [321, 392] width 69 height 27
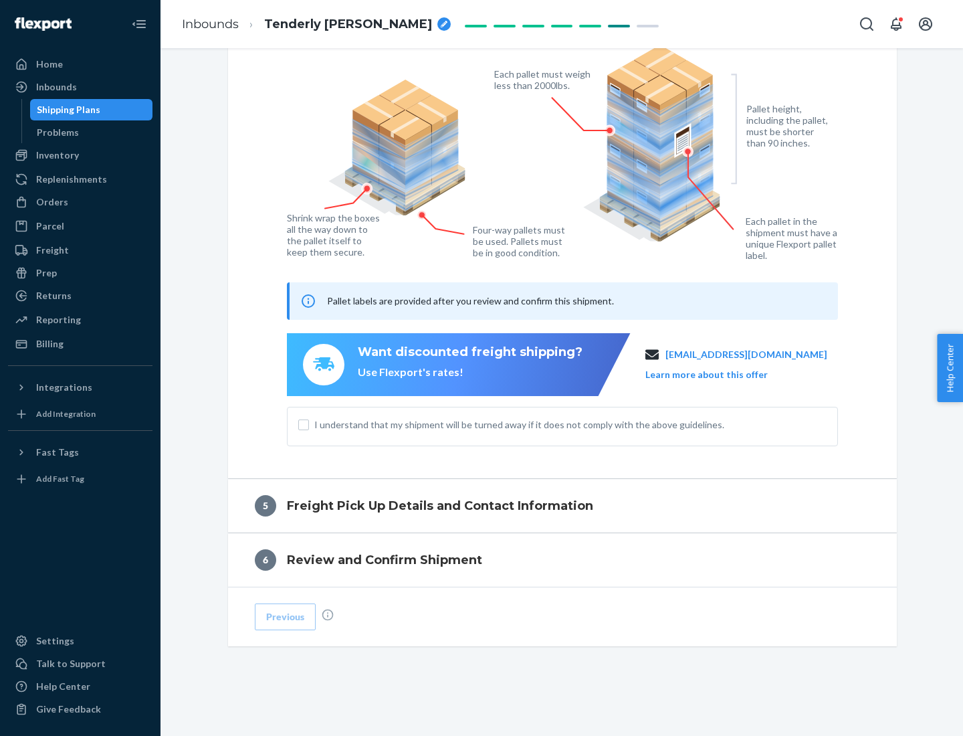
click at [563, 424] on span "I understand that my shipment will be turned away if it does not comply with th…" at bounding box center [570, 424] width 512 height 13
click at [309, 424] on input "I understand that my shipment will be turned away if it does not comply with th…" at bounding box center [303, 424] width 11 height 11
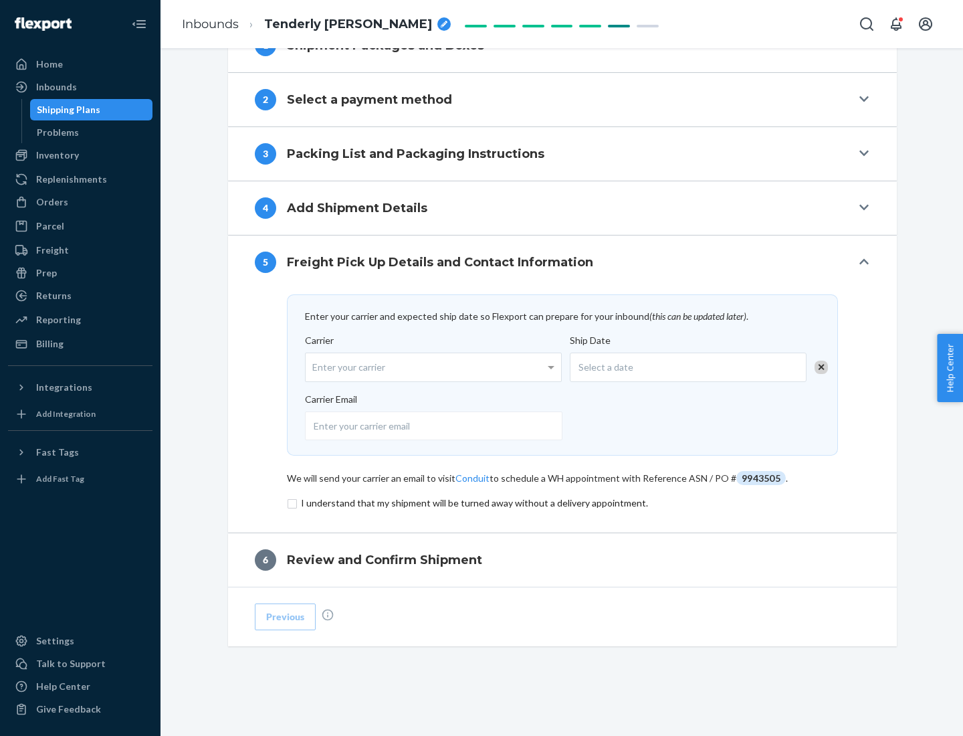
scroll to position [522, 0]
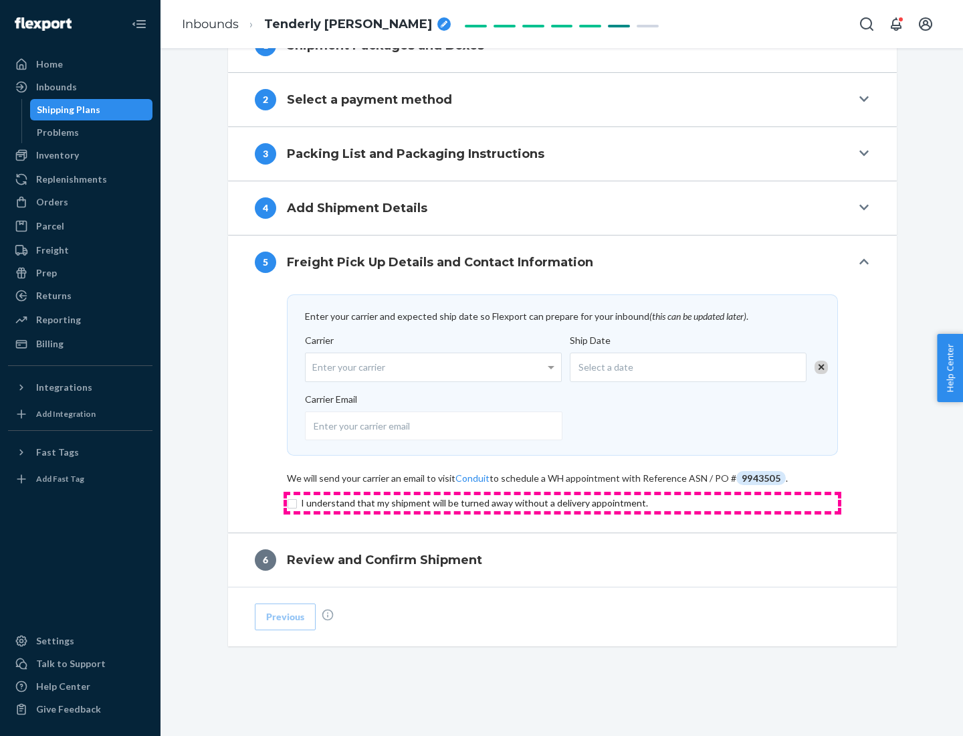
click at [563, 502] on input "checkbox" at bounding box center [562, 503] width 551 height 16
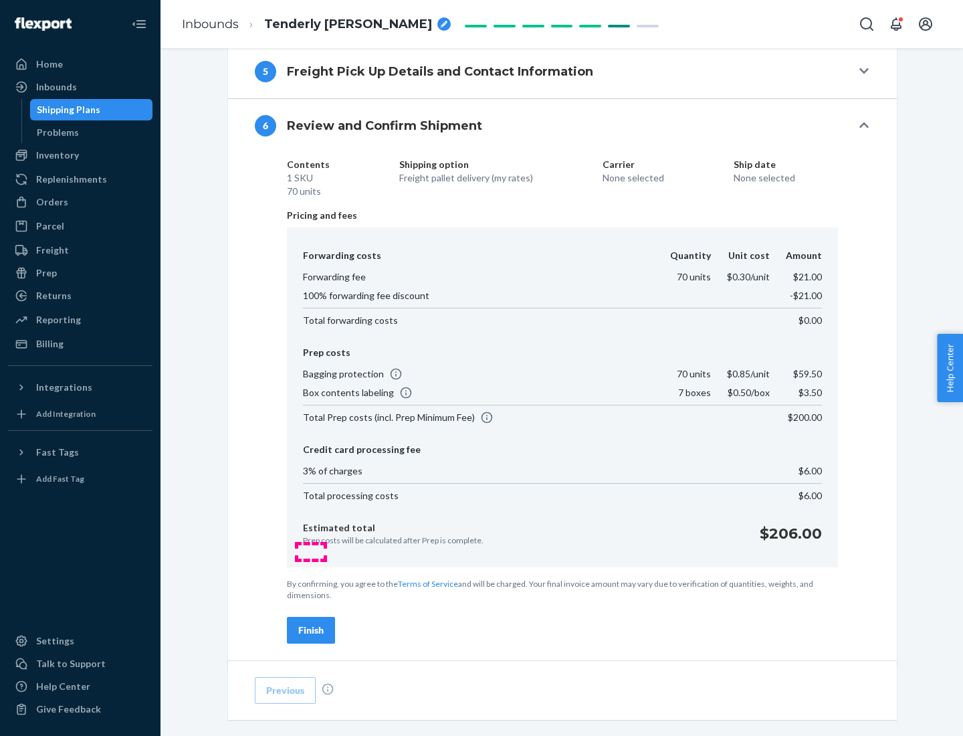
scroll to position [791, 0]
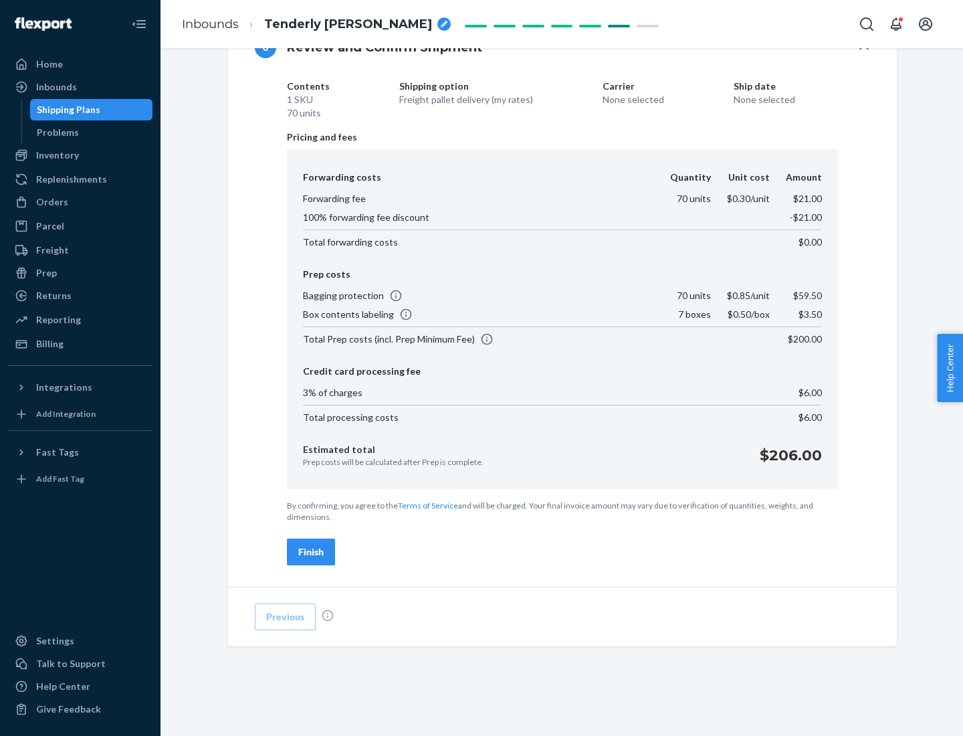
click at [311, 552] on div "Finish" at bounding box center [310, 551] width 25 height 13
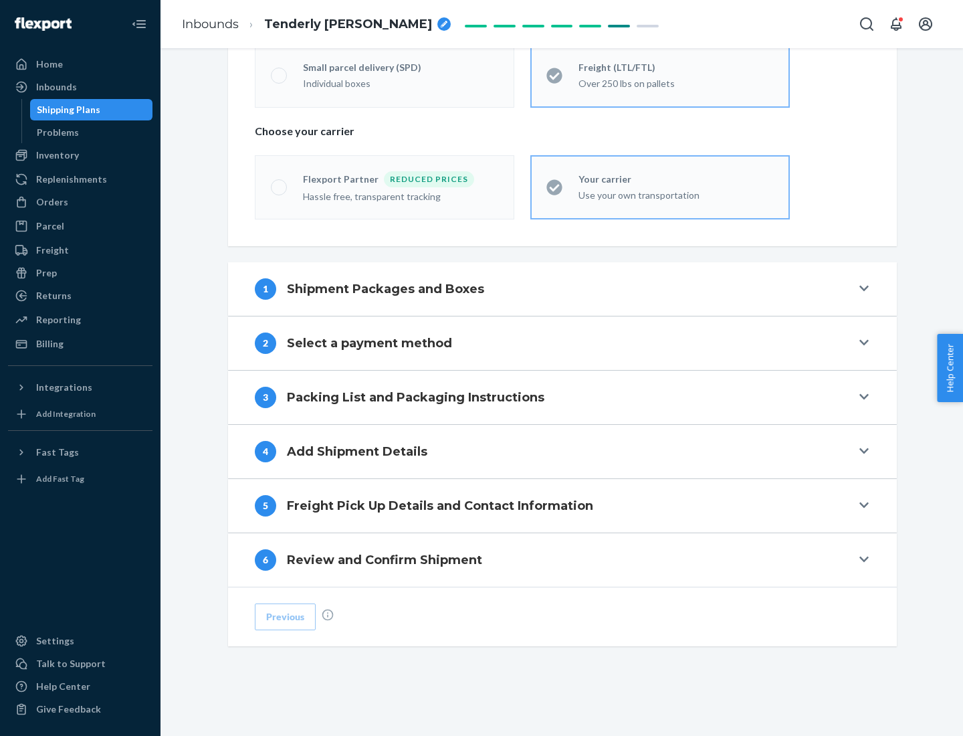
scroll to position [279, 0]
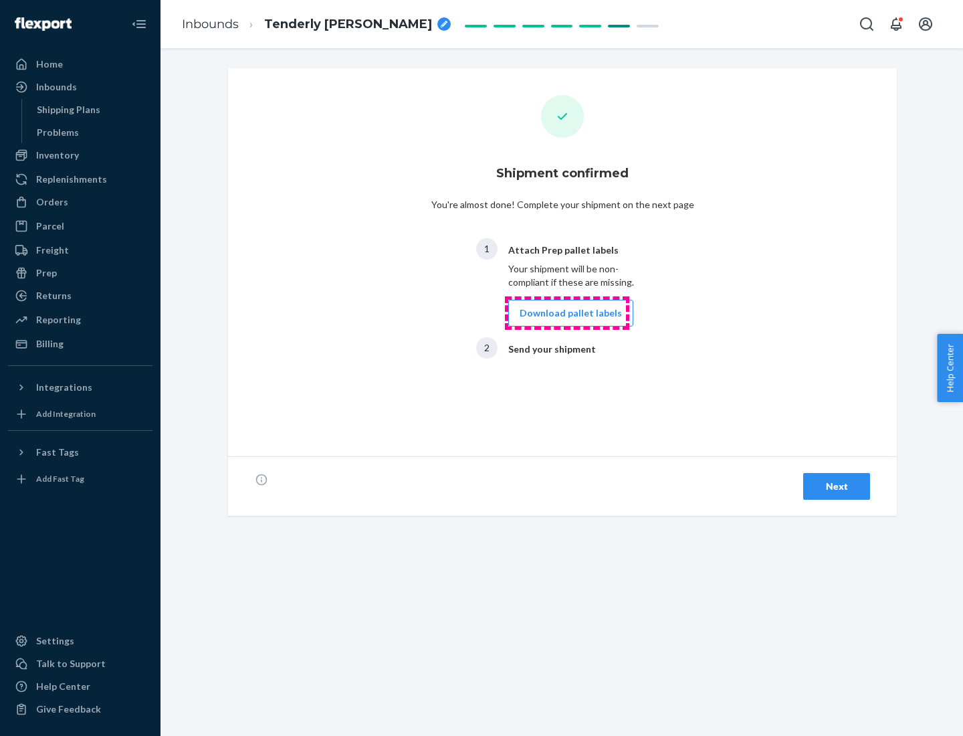
click at [567, 313] on button "Download pallet labels" at bounding box center [570, 313] width 125 height 27
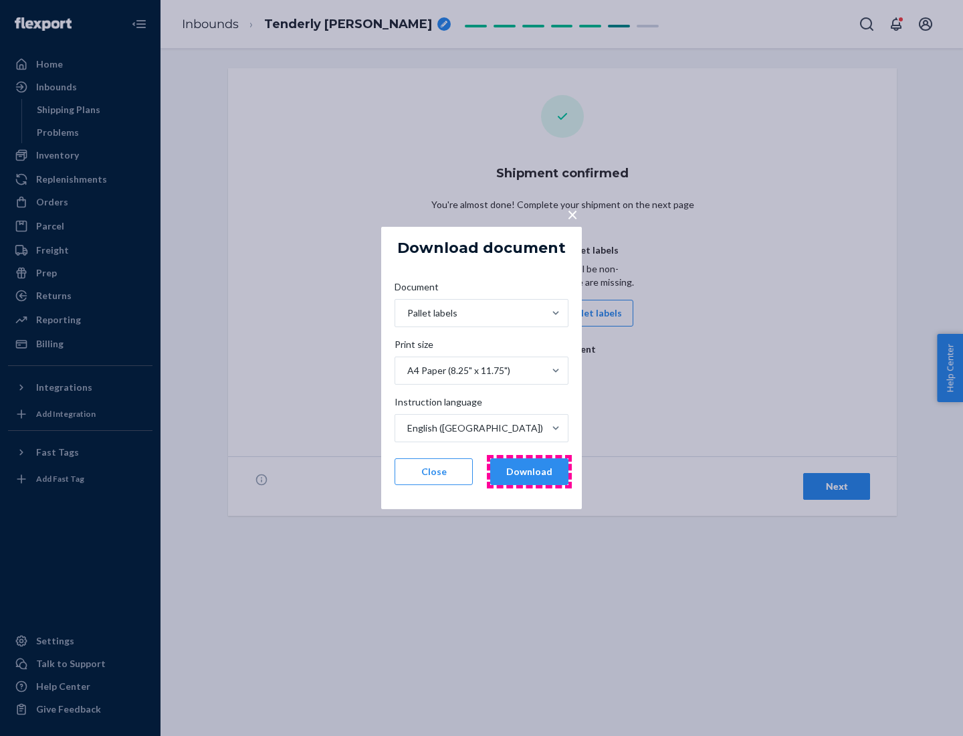
click at [529, 472] on button "Download" at bounding box center [529, 471] width 78 height 27
click at [572, 213] on span "×" at bounding box center [572, 214] width 11 height 23
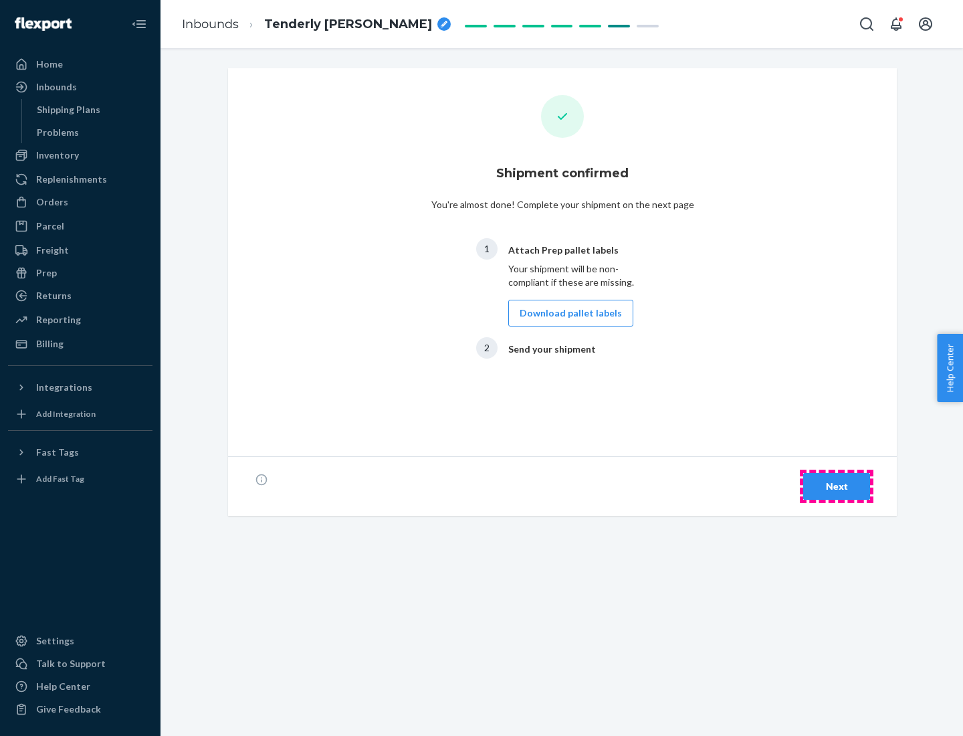
click at [837, 486] on div "Next" at bounding box center [837, 486] width 44 height 13
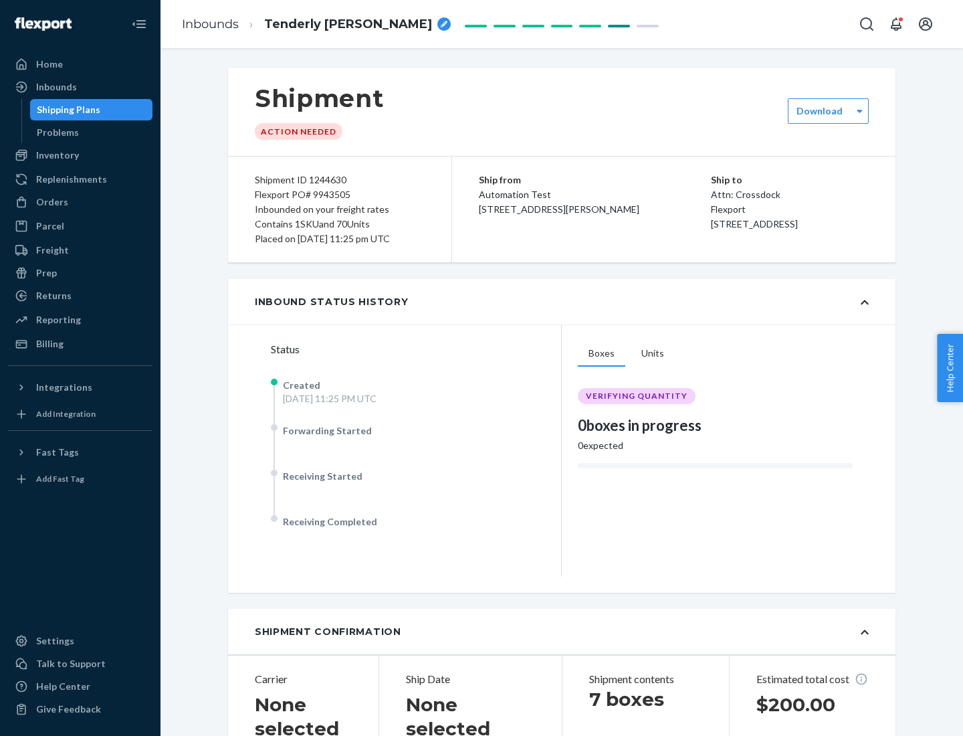
scroll to position [287, 0]
